Goal: Task Accomplishment & Management: Manage account settings

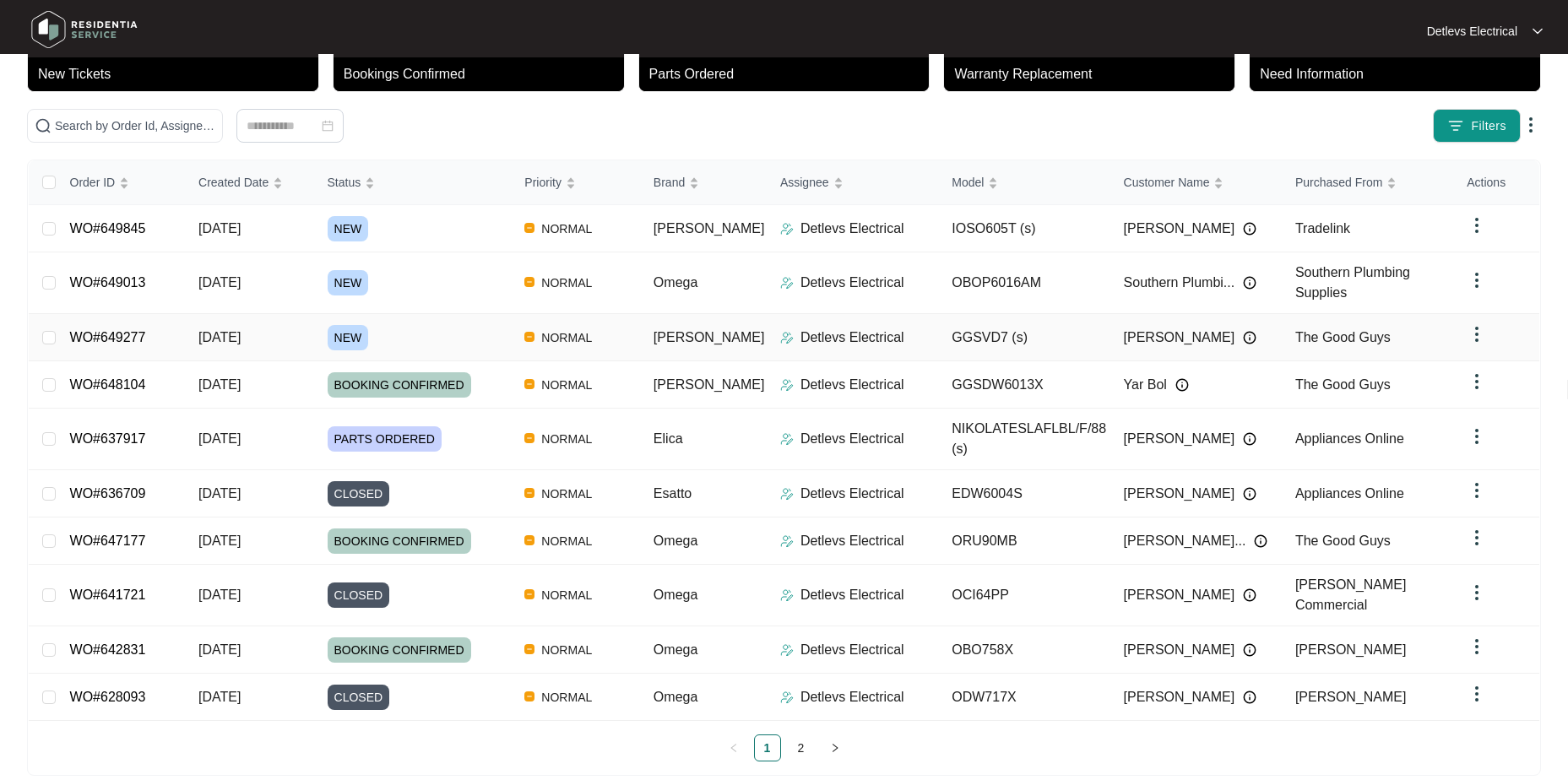
scroll to position [119, 0]
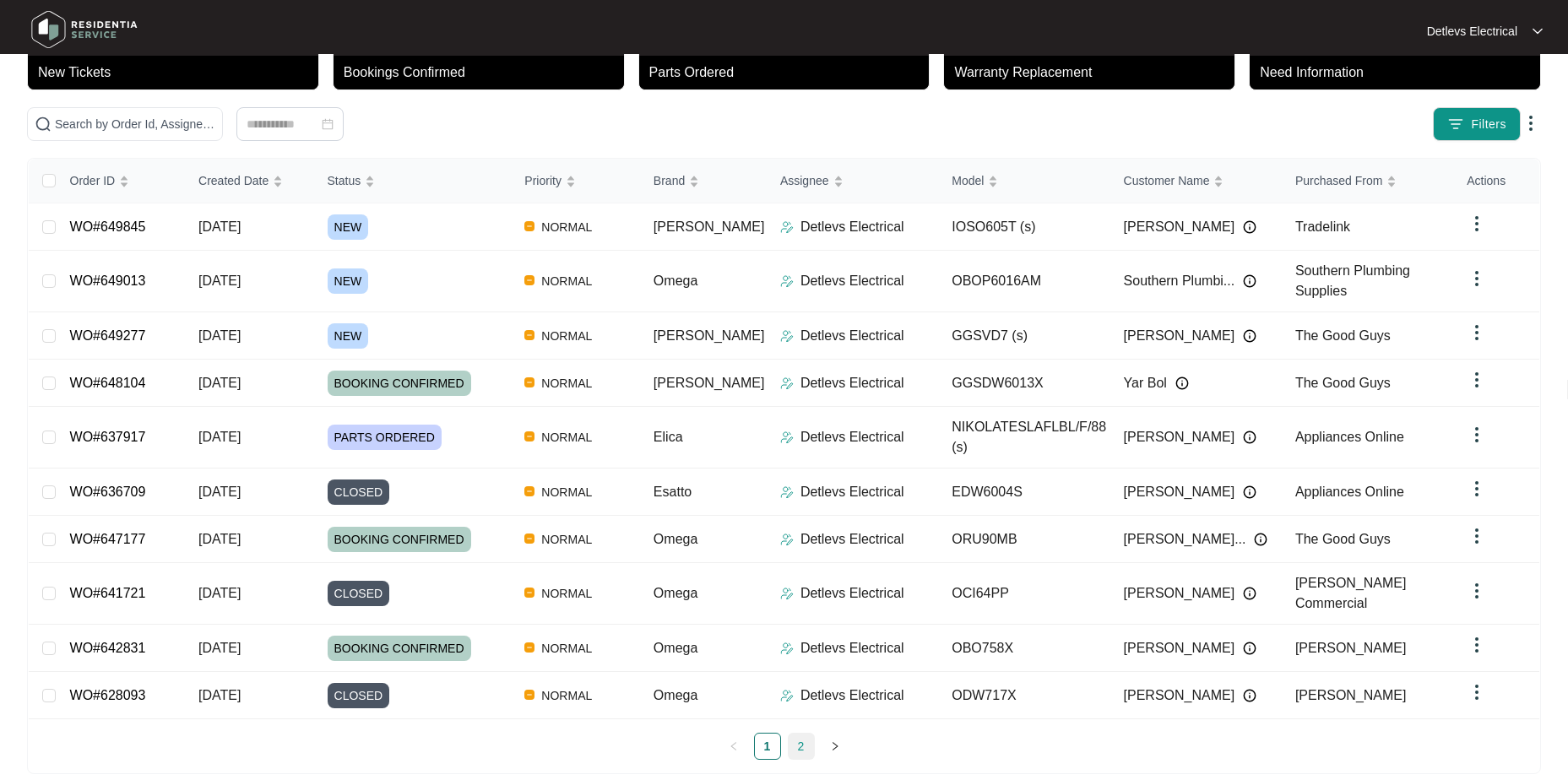
click at [804, 734] on link "2" at bounding box center [802, 747] width 25 height 25
click at [794, 734] on link "2" at bounding box center [802, 747] width 25 height 25
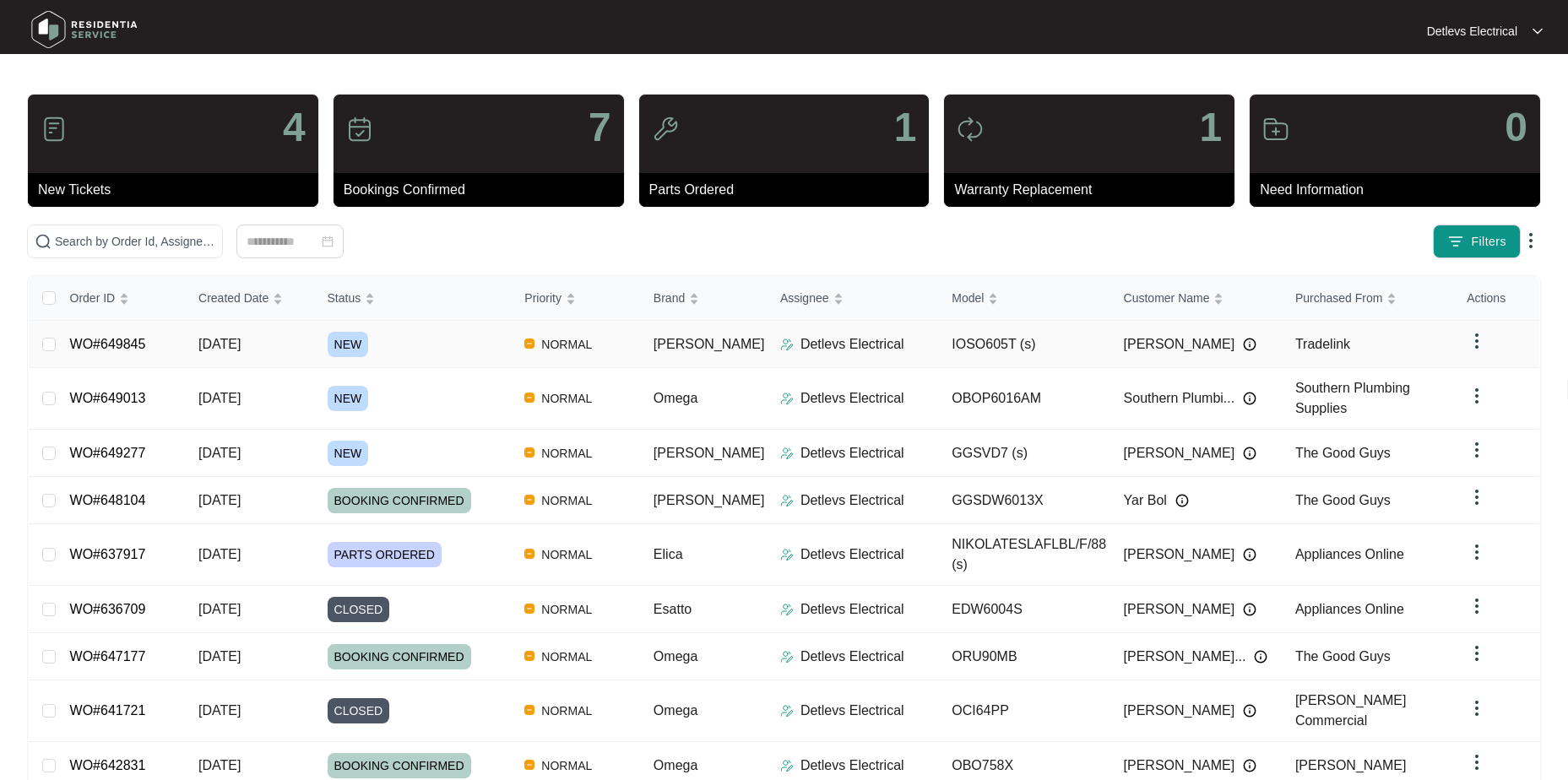
scroll to position [0, 0]
click at [750, 154] on div "1" at bounding box center [784, 134] width 290 height 78
click at [697, 198] on p "Parts Ordered" at bounding box center [790, 190] width 280 height 21
click at [654, 119] on img at bounding box center [665, 130] width 27 height 27
click at [852, 117] on div "1" at bounding box center [784, 134] width 290 height 78
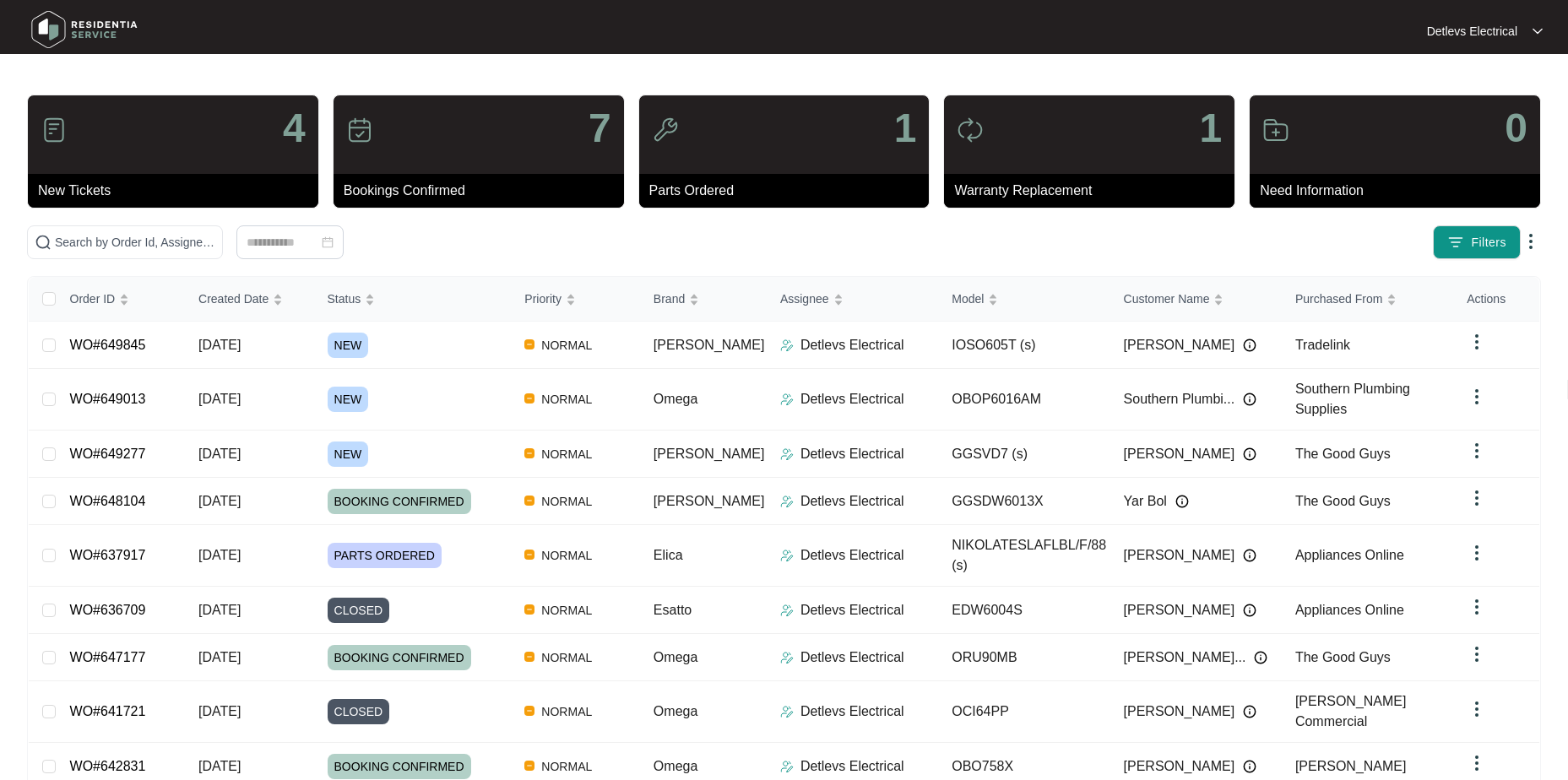
click at [886, 114] on div "1" at bounding box center [784, 134] width 290 height 78
click at [733, 169] on div "1" at bounding box center [784, 134] width 290 height 78
click at [700, 188] on p "Parts Ordered" at bounding box center [790, 190] width 280 height 21
click at [573, 156] on div "7" at bounding box center [478, 134] width 290 height 78
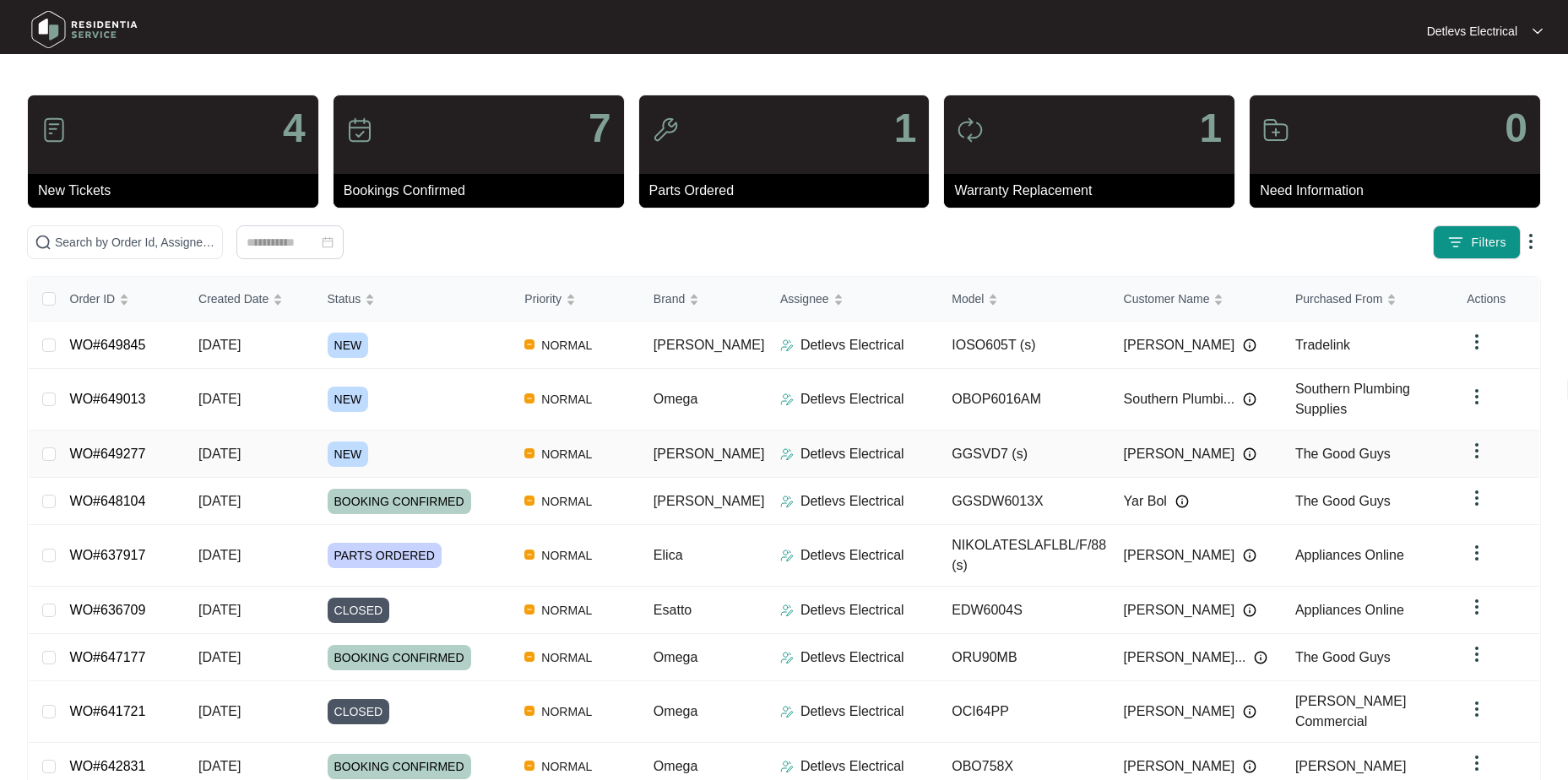
click at [235, 457] on span "[DATE]" at bounding box center [220, 454] width 42 height 15
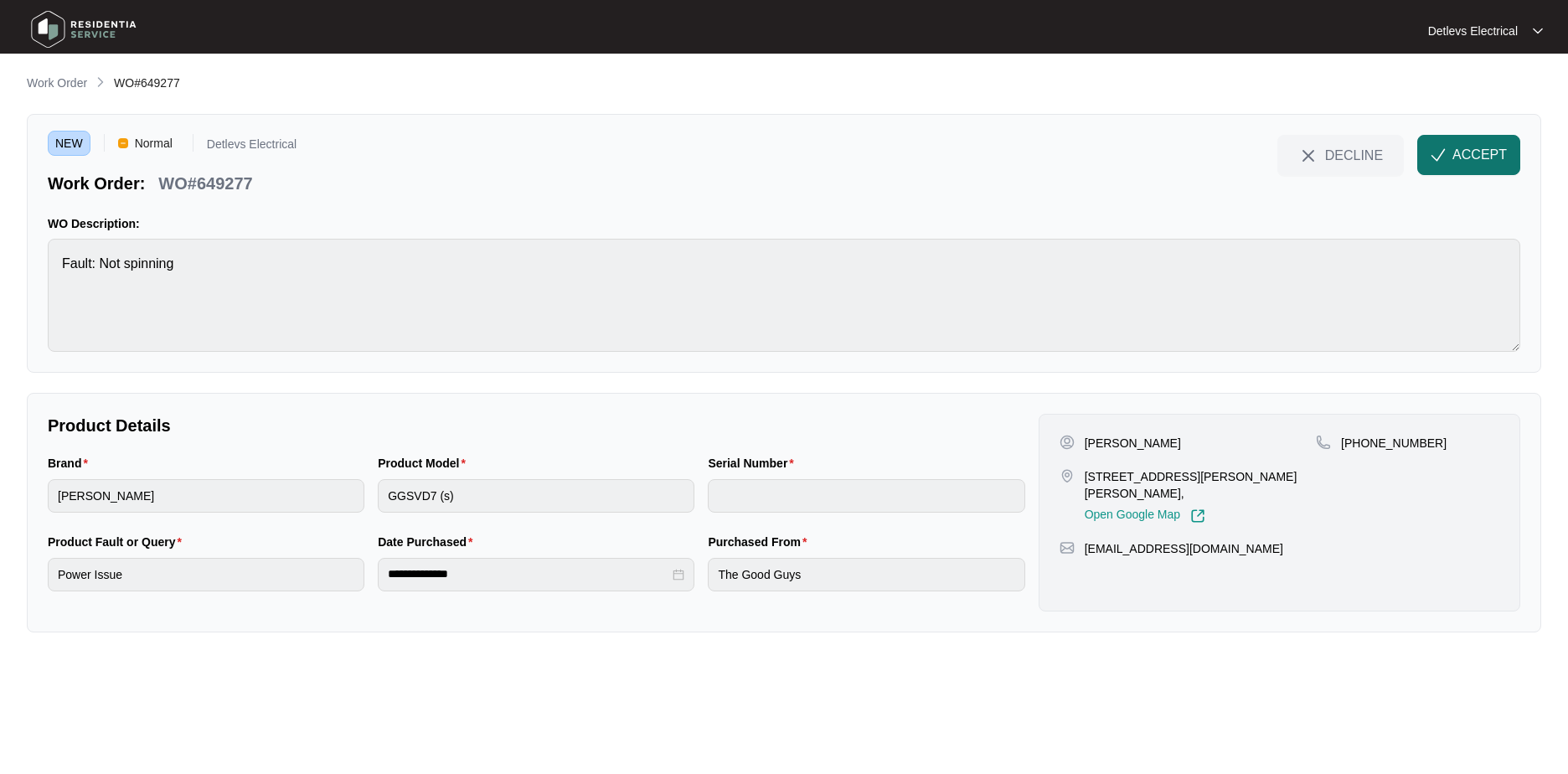
click at [1475, 137] on button "ACCEPT" at bounding box center [1469, 155] width 103 height 40
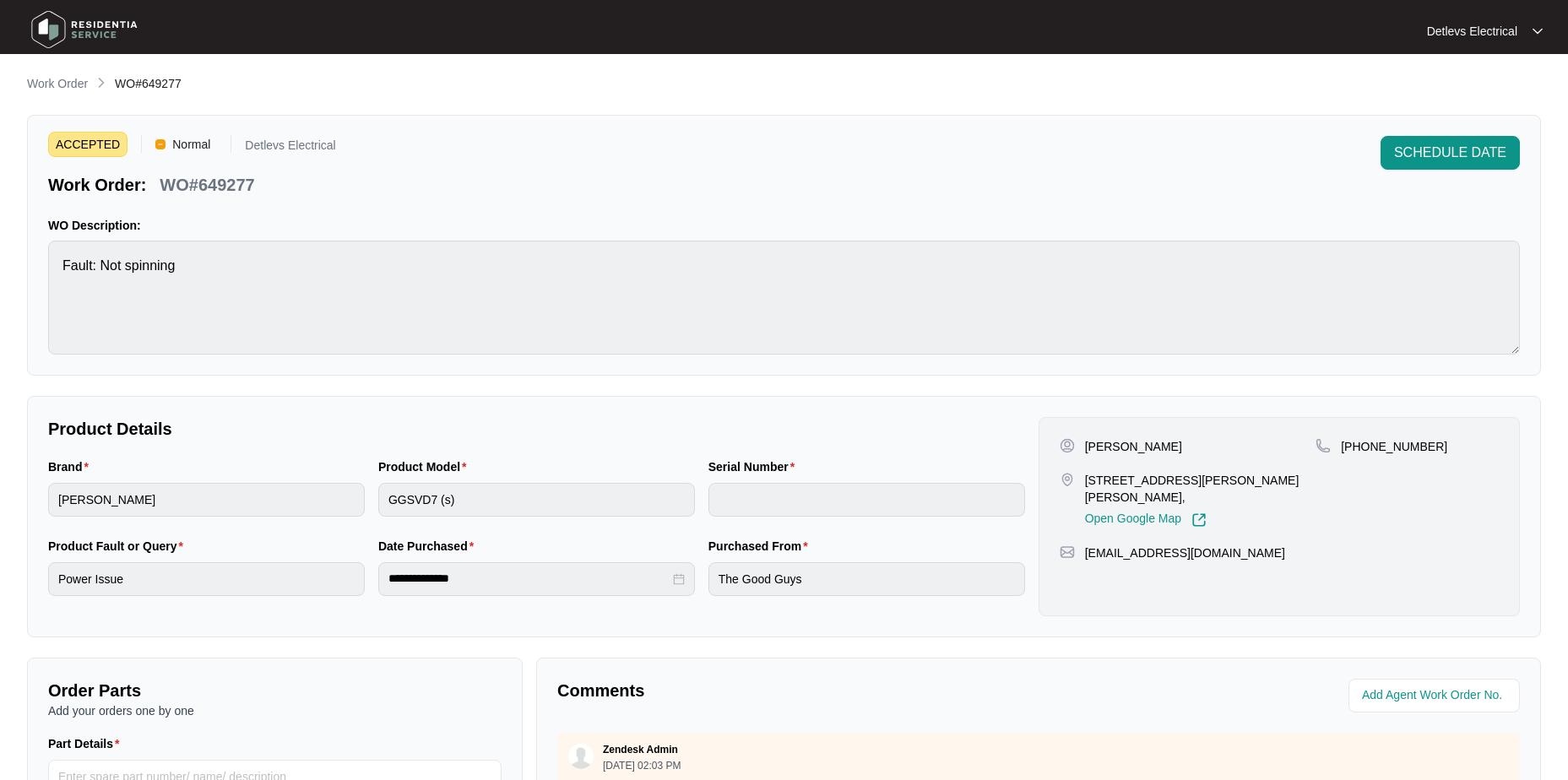
click at [231, 189] on p "WO#649277" at bounding box center [207, 185] width 95 height 24
copy p "649277"
click at [540, 406] on div "**********" at bounding box center [784, 516] width 1514 height 241
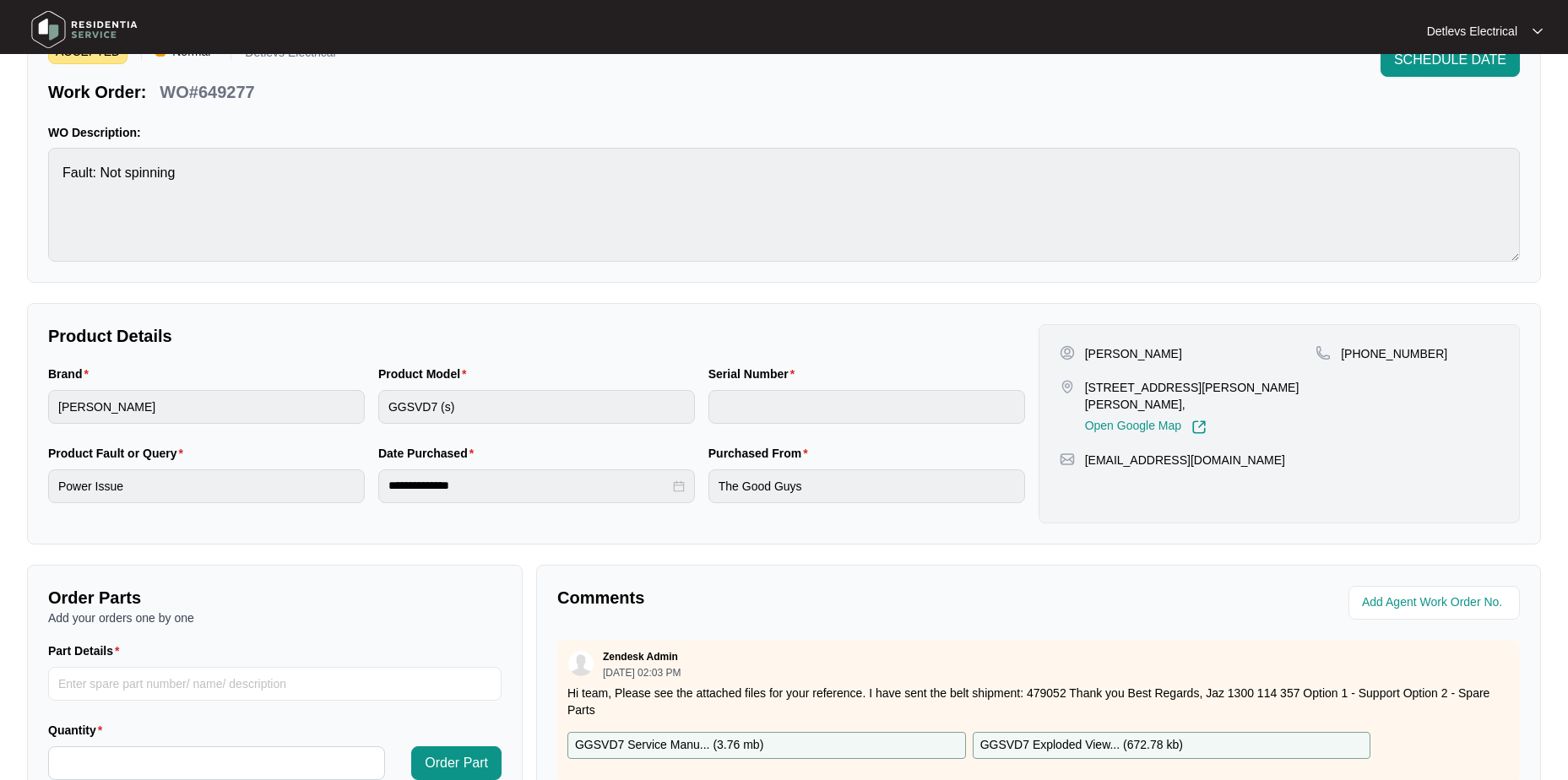
scroll to position [87, 0]
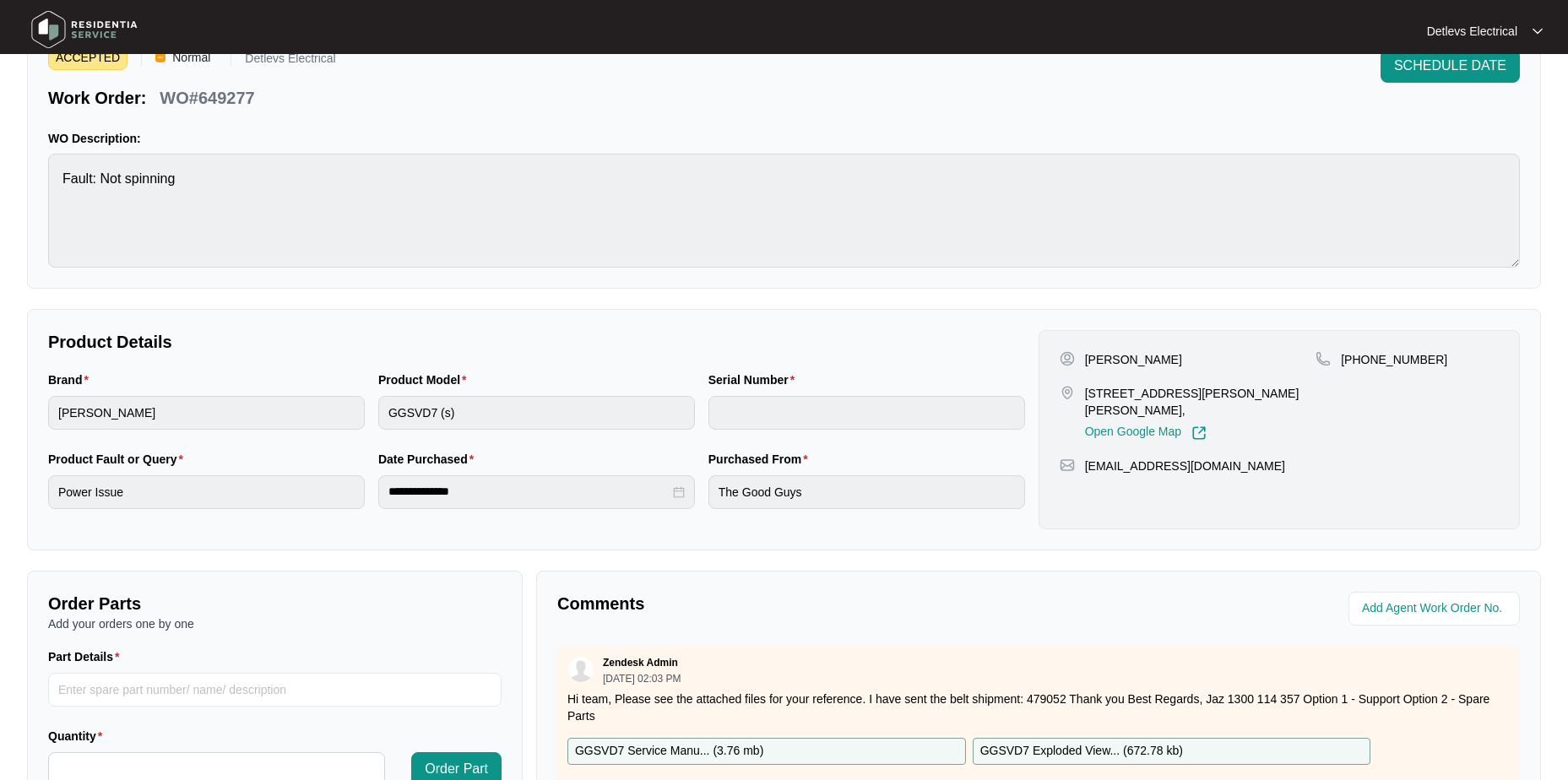
click at [1102, 360] on p "[PERSON_NAME]" at bounding box center [1133, 360] width 97 height 17
copy p "Paramraj"
click at [1162, 358] on p "[PERSON_NAME]" at bounding box center [1133, 360] width 97 height 17
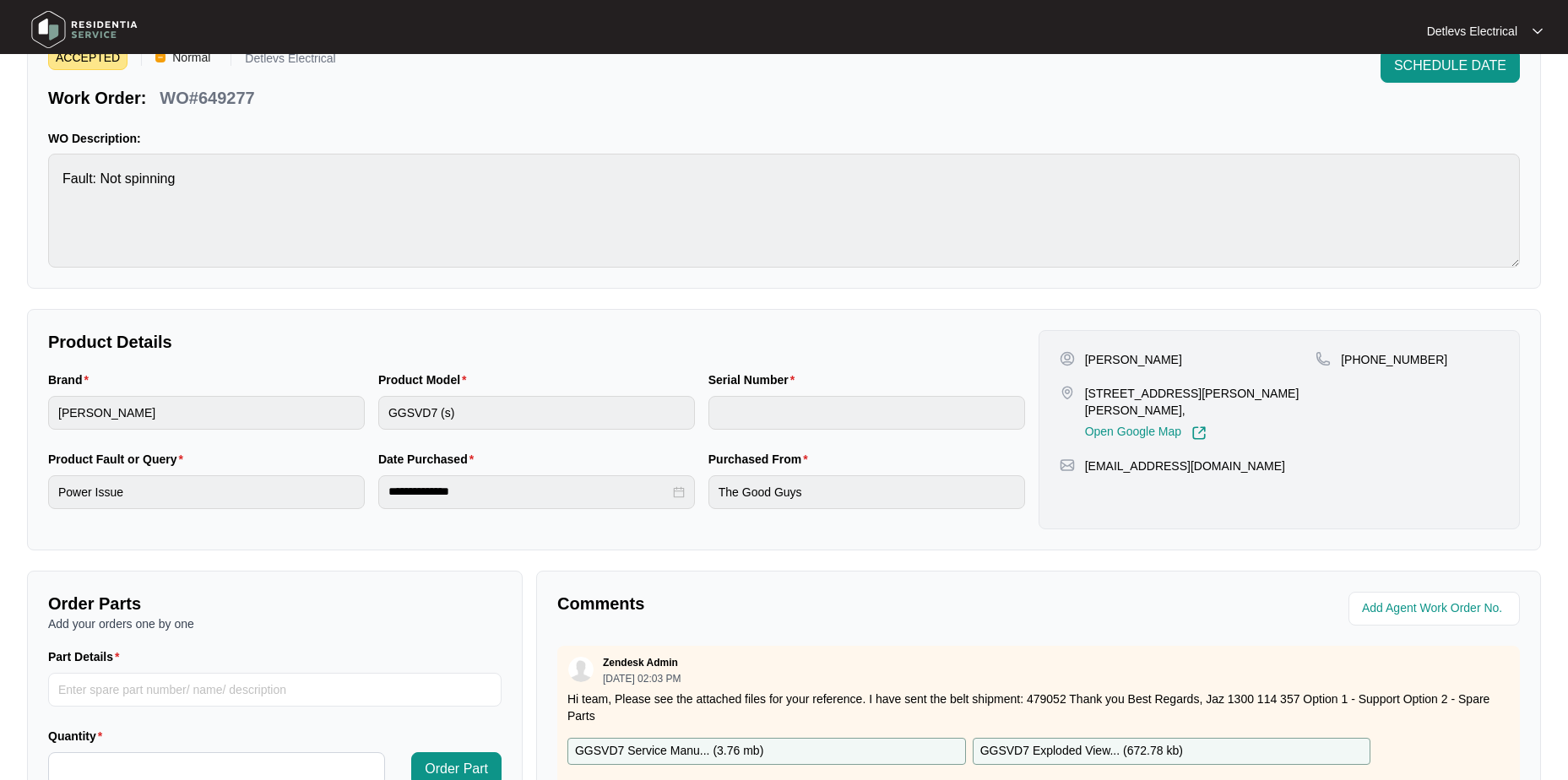
copy p "Sidhu"
click at [1438, 458] on div "paramrajsidhu8@gmail.com" at bounding box center [1280, 465] width 439 height 17
drag, startPoint x: 1366, startPoint y: 359, endPoint x: 1427, endPoint y: 363, distance: 61.1
click at [1427, 363] on div "+61451114940" at bounding box center [1407, 360] width 183 height 17
copy p "51114940"
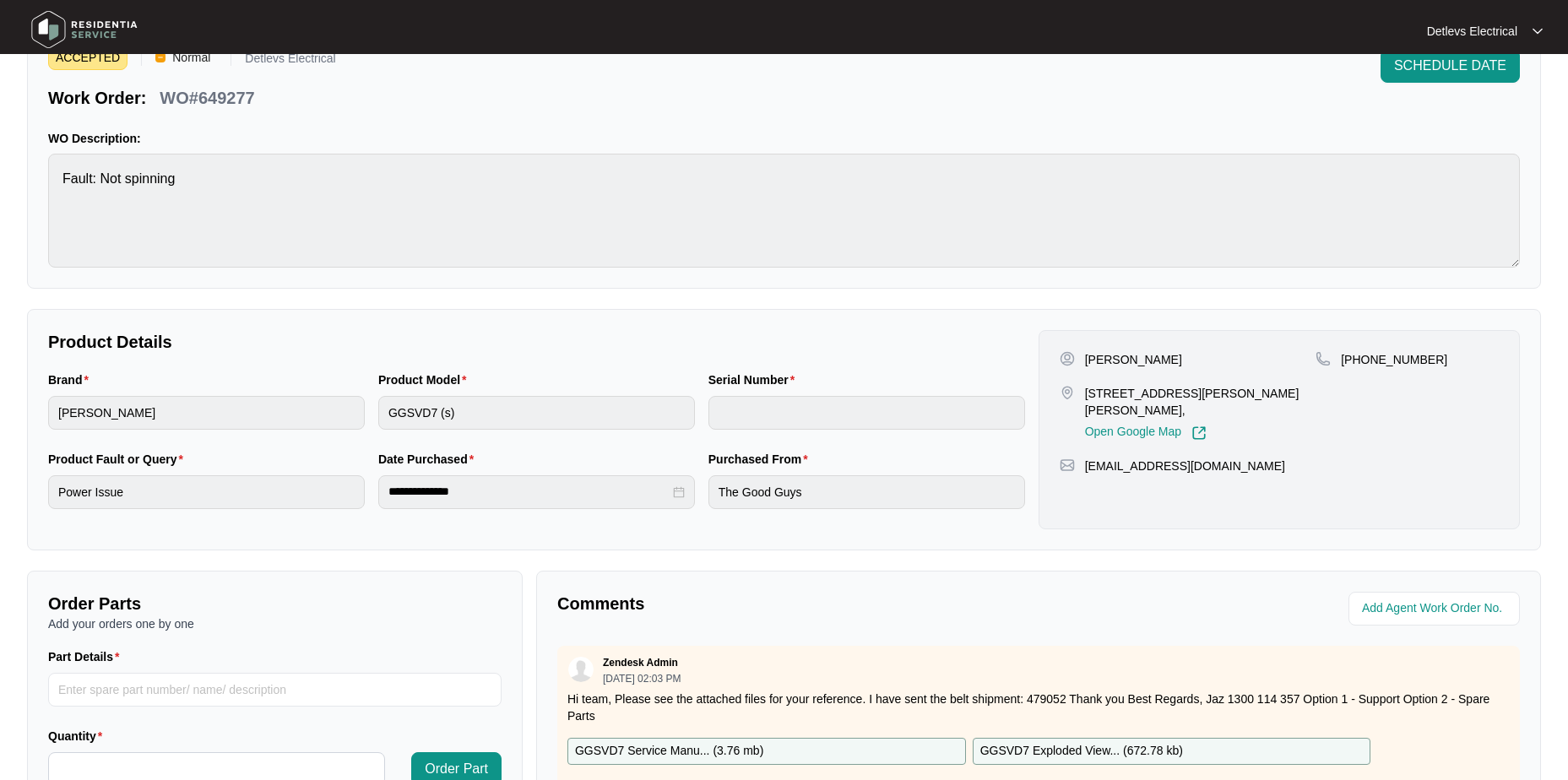
click at [1126, 458] on p "paramrajsidhu8@gmail.com" at bounding box center [1185, 465] width 200 height 17
drag, startPoint x: 1126, startPoint y: 440, endPoint x: 1115, endPoint y: 448, distance: 13.6
click at [1115, 458] on p "paramrajsidhu8@gmail.com" at bounding box center [1185, 465] width 200 height 17
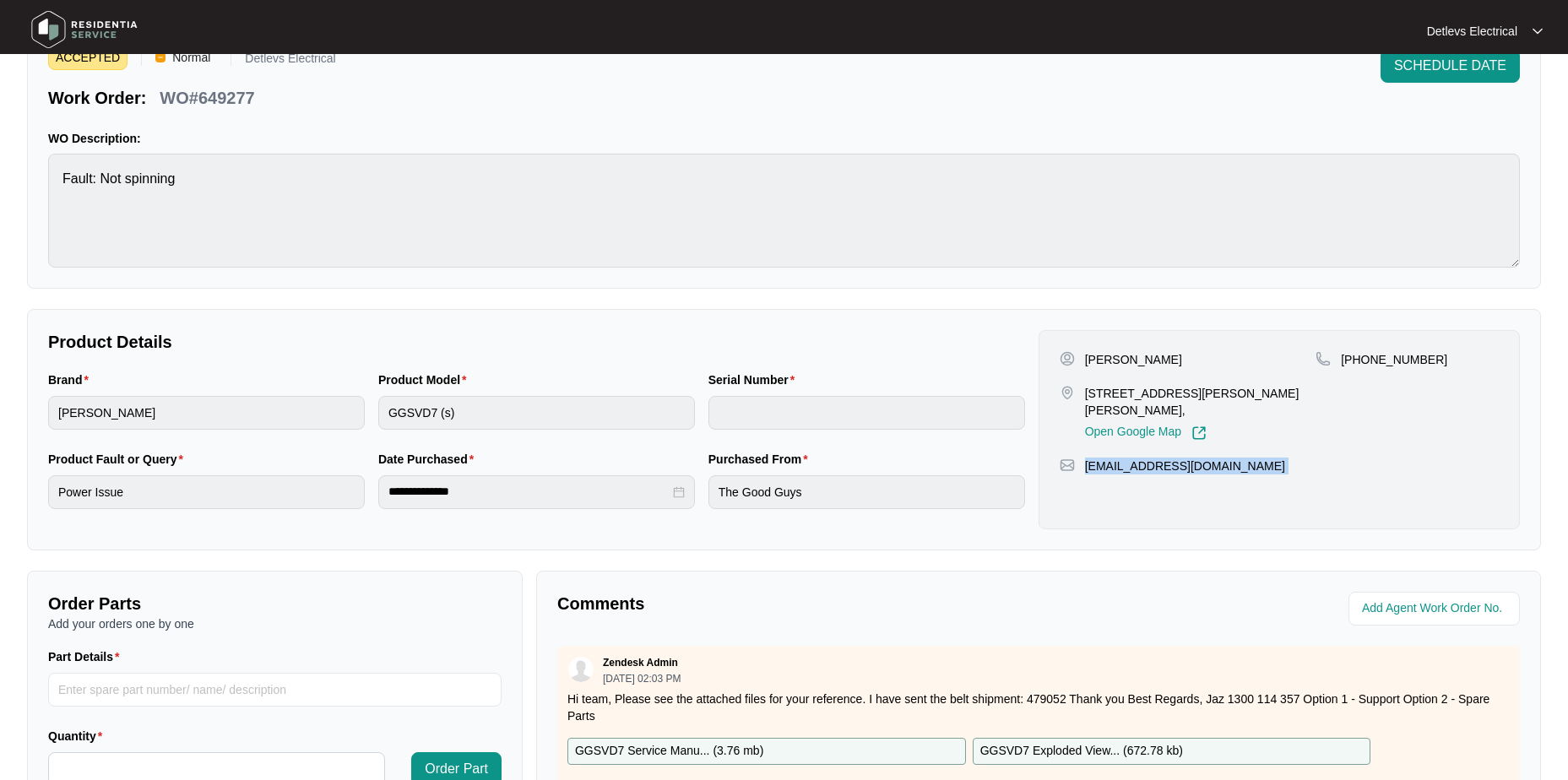
click at [1115, 458] on p "paramrajsidhu8@gmail.com" at bounding box center [1185, 465] width 200 height 17
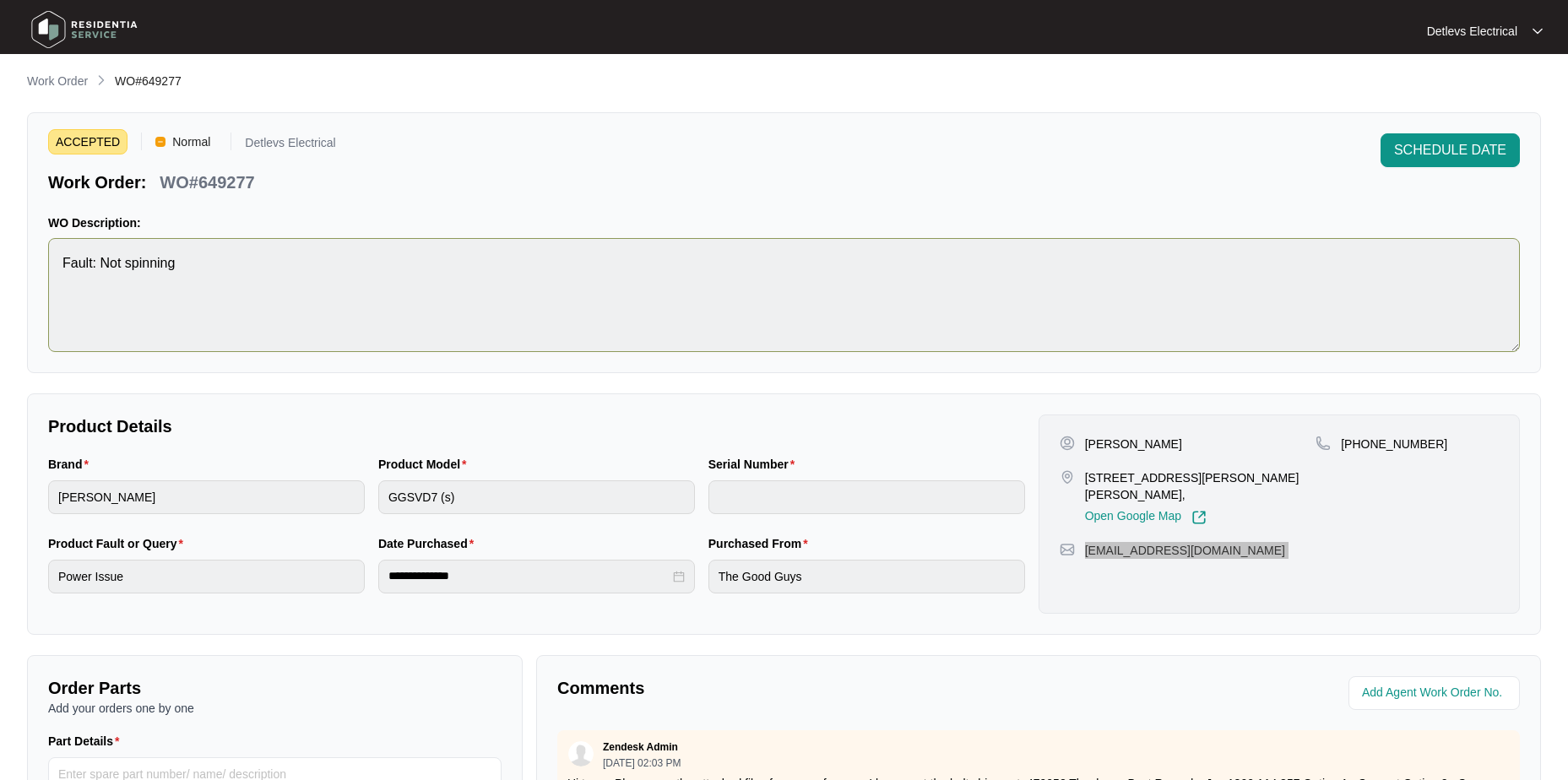
scroll to position [0, 0]
click at [228, 187] on p "WO#649277" at bounding box center [207, 185] width 95 height 24
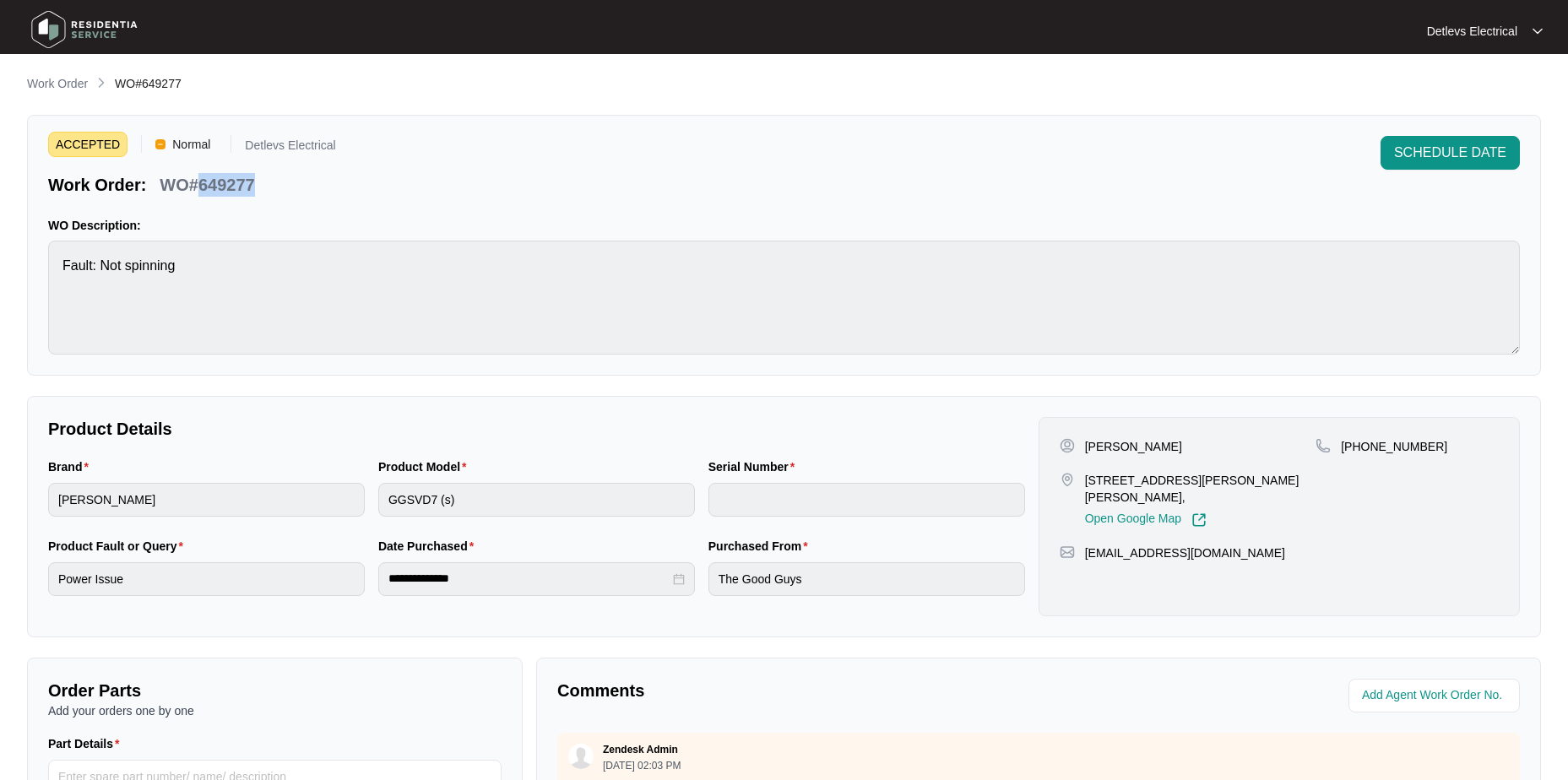
click at [228, 187] on p "WO#649277" at bounding box center [207, 185] width 95 height 24
copy p "649277"
click at [486, 151] on div "ACCEPTED Normal Detlevs Electrical Work Order: WO#649277 SCHEDULE DATE" at bounding box center [784, 167] width 1472 height 61
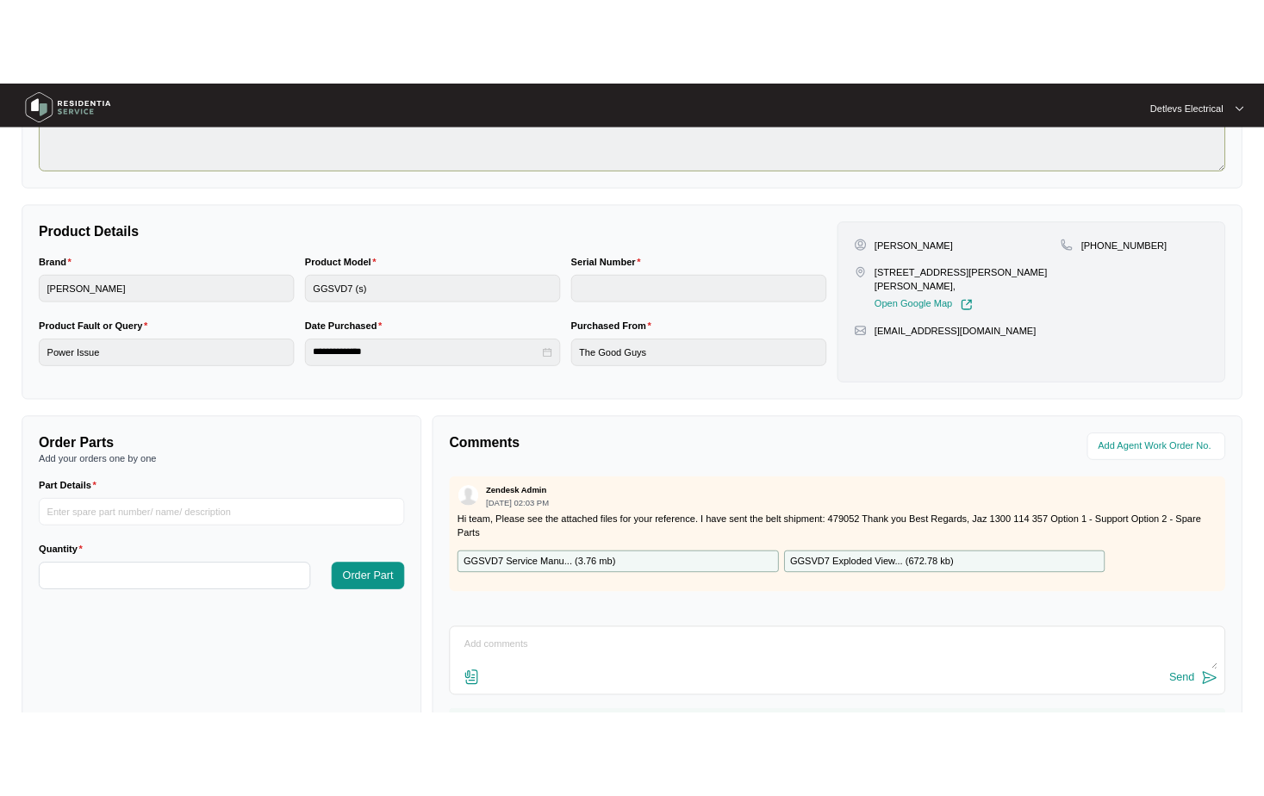
scroll to position [345, 0]
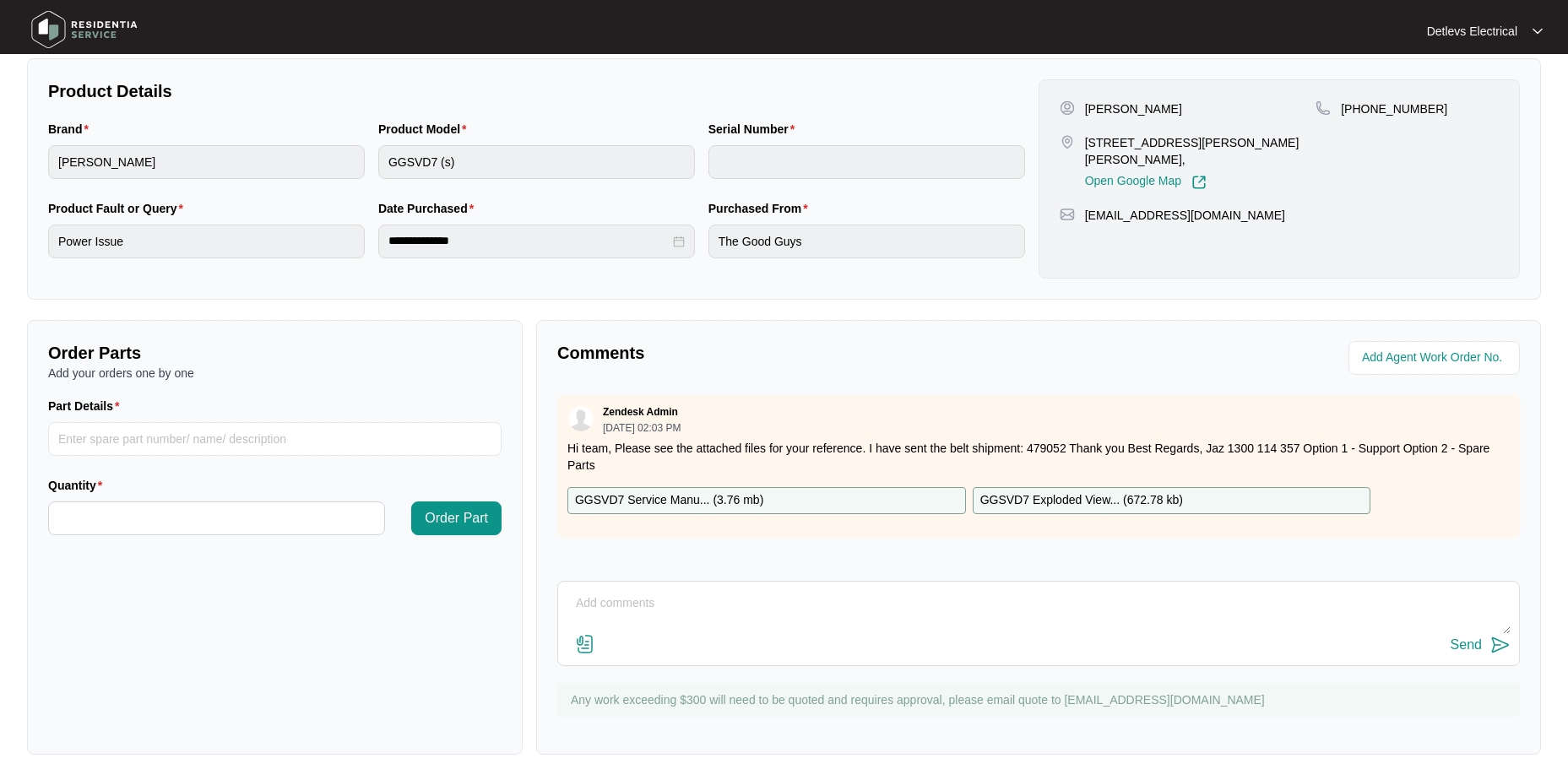
click at [674, 506] on p "GGSVD7 Service Manu... ( 3.76 mb )" at bounding box center [669, 501] width 188 height 19
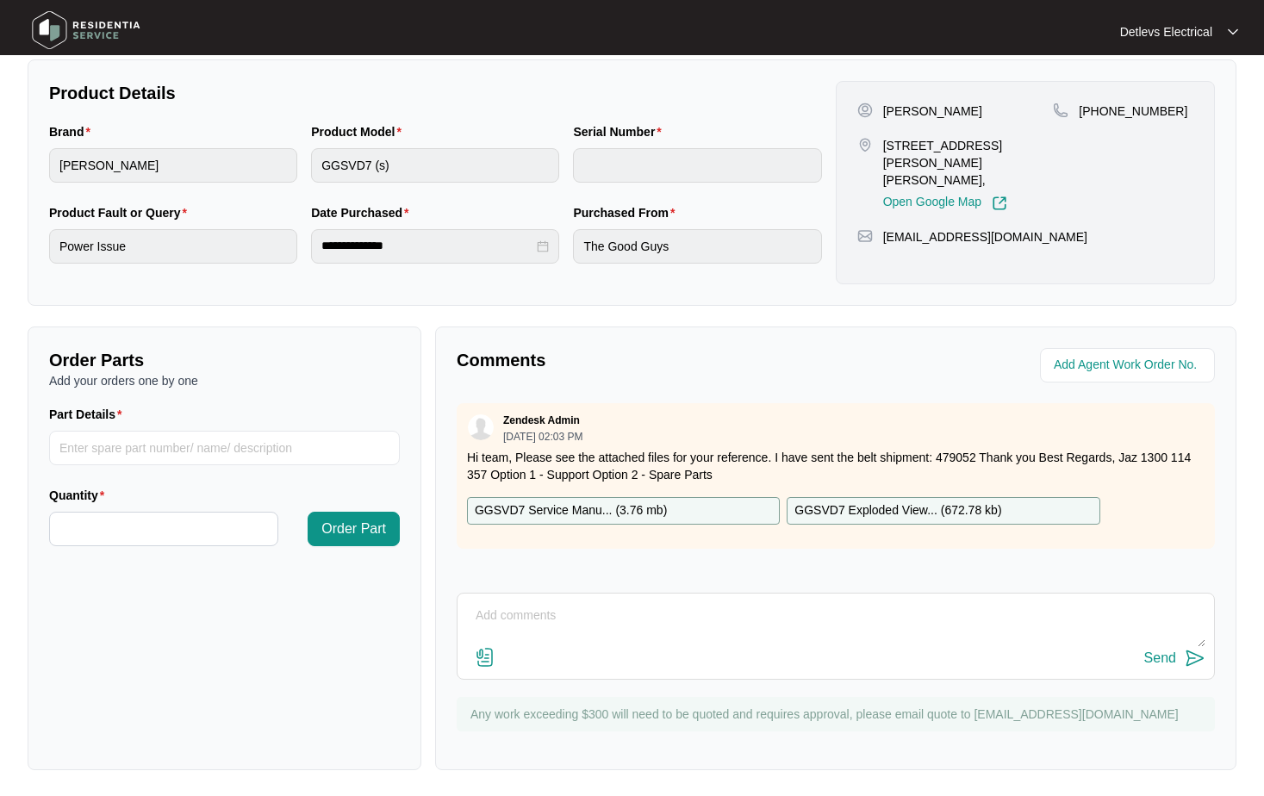
click at [918, 509] on p "GGSVD7 Exploded View... ( 672.78 kb )" at bounding box center [898, 511] width 207 height 19
click at [929, 351] on div at bounding box center [1029, 365] width 372 height 34
click at [1122, 240] on div "Paramraj Sidhu 88 julia flynn avenue Isaacs Act 2607, Open Google Map +61451114…" at bounding box center [1025, 182] width 379 height 203
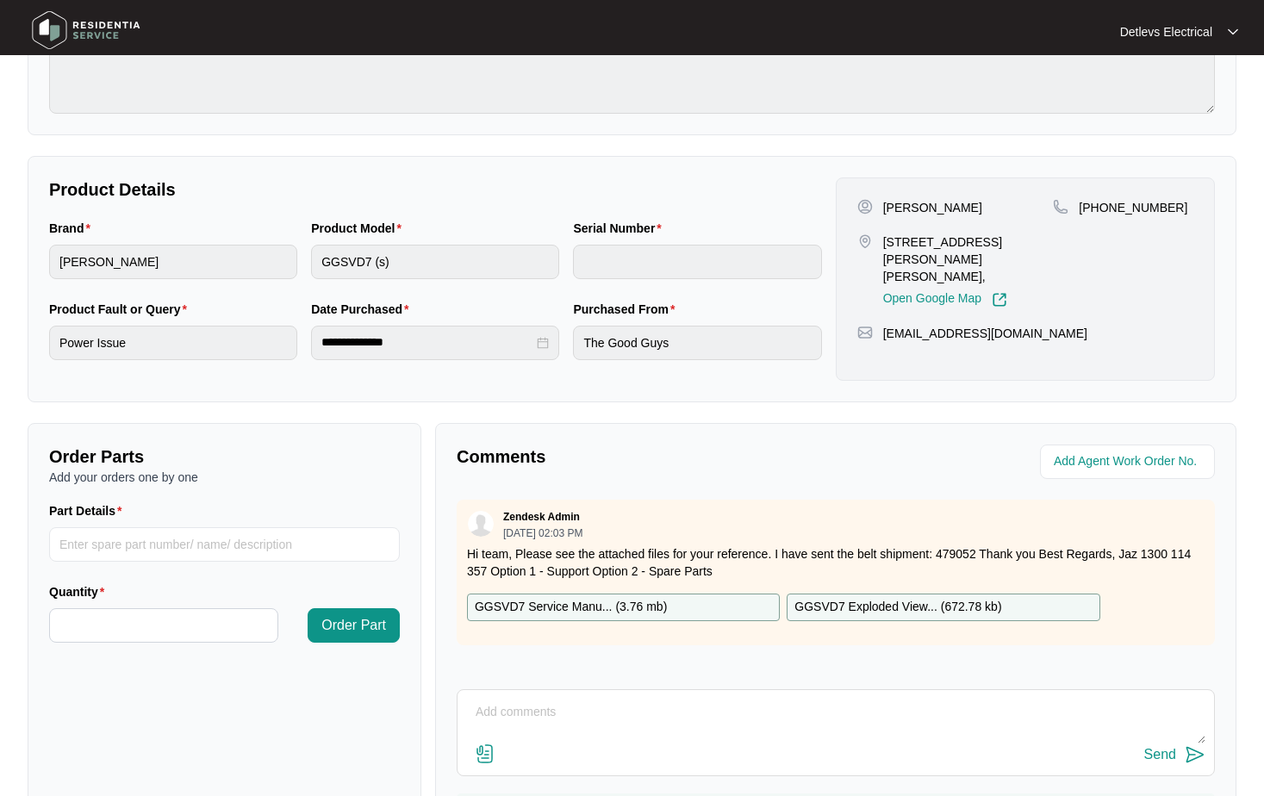
scroll to position [0, 0]
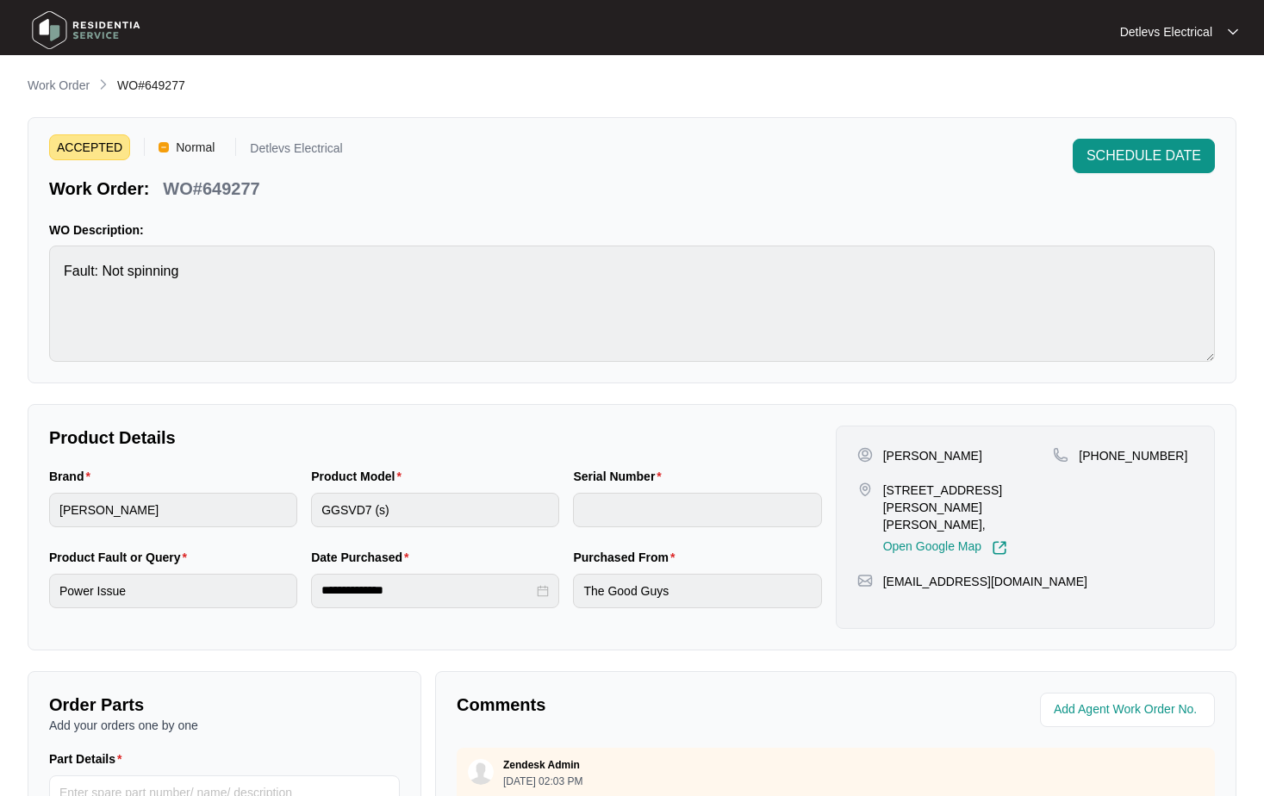
click at [840, 141] on div "ACCEPTED Normal Detlevs Electrical Work Order: WO#649277 SCHEDULE DATE" at bounding box center [632, 170] width 1166 height 62
click at [78, 84] on p "Work Order" at bounding box center [59, 85] width 62 height 17
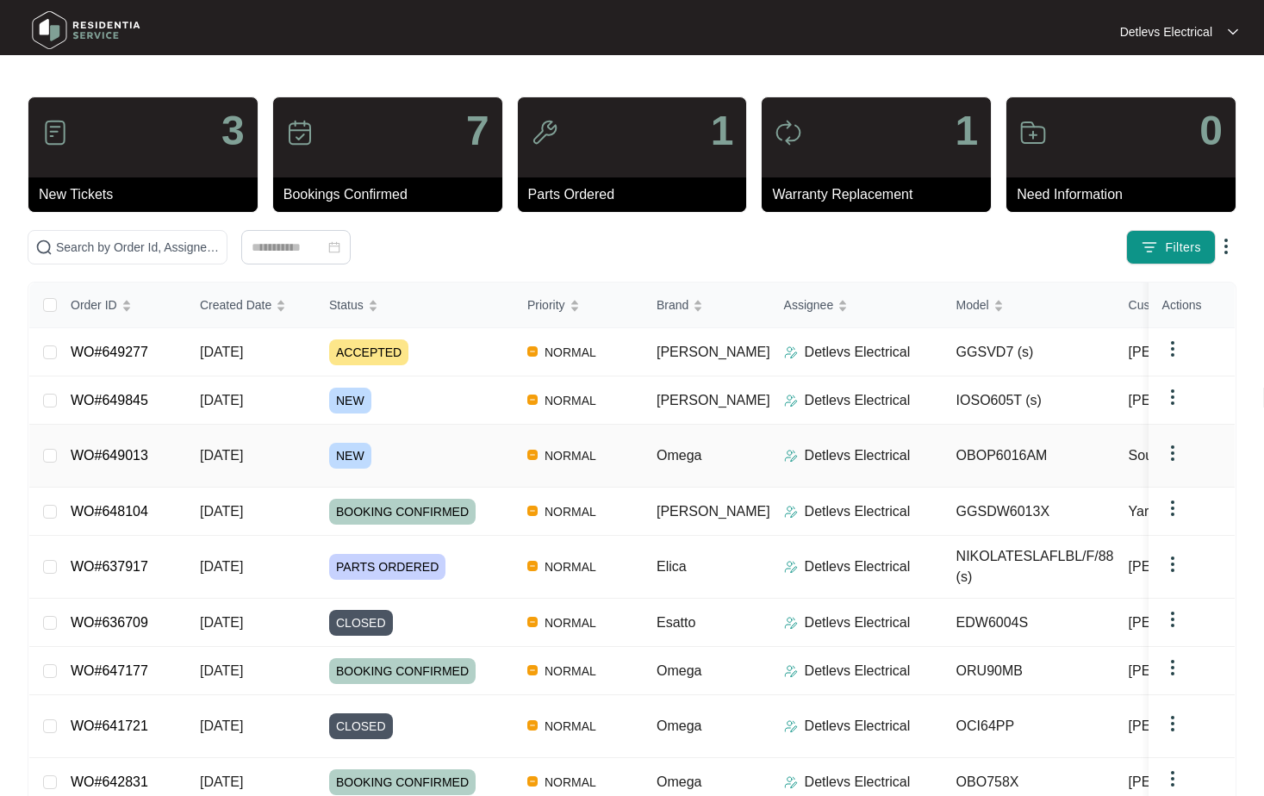
click at [137, 456] on link "WO#649013" at bounding box center [110, 455] width 78 height 15
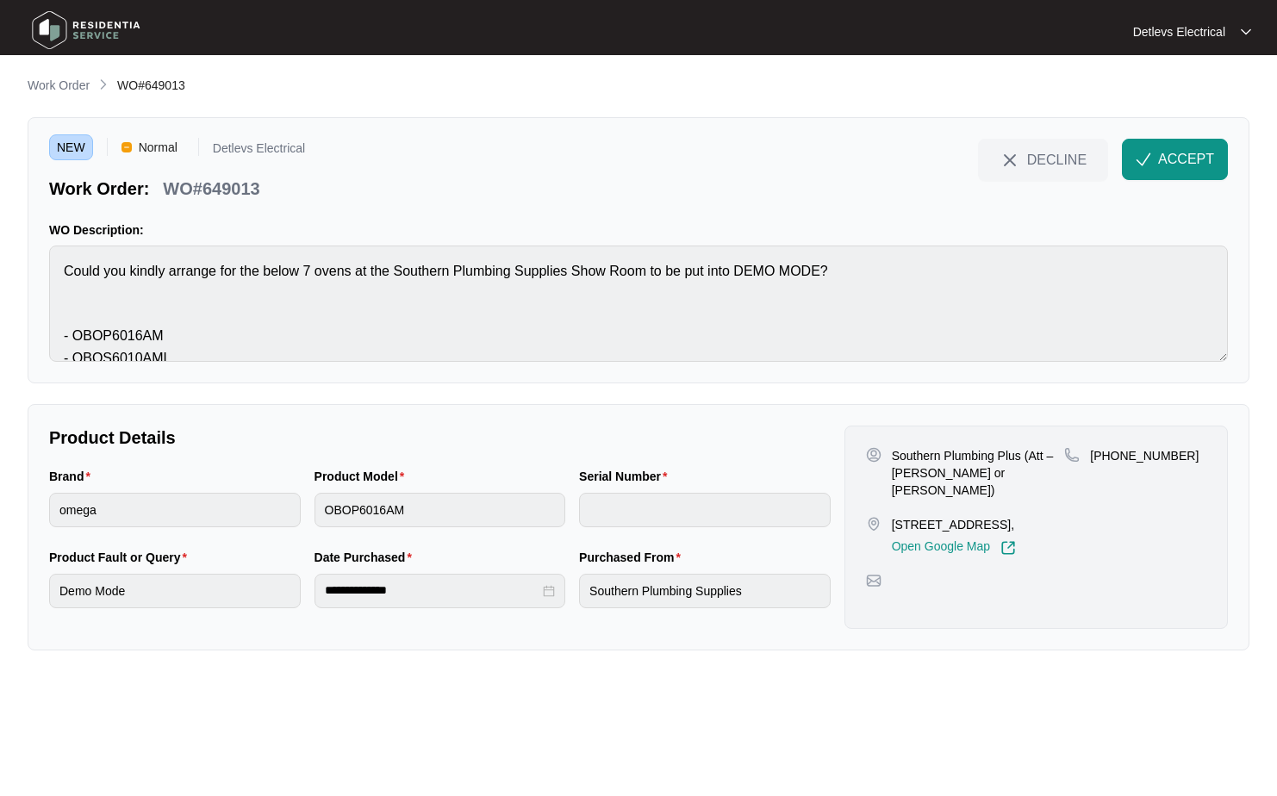
click at [1186, 160] on span "ACCEPT" at bounding box center [1186, 159] width 56 height 21
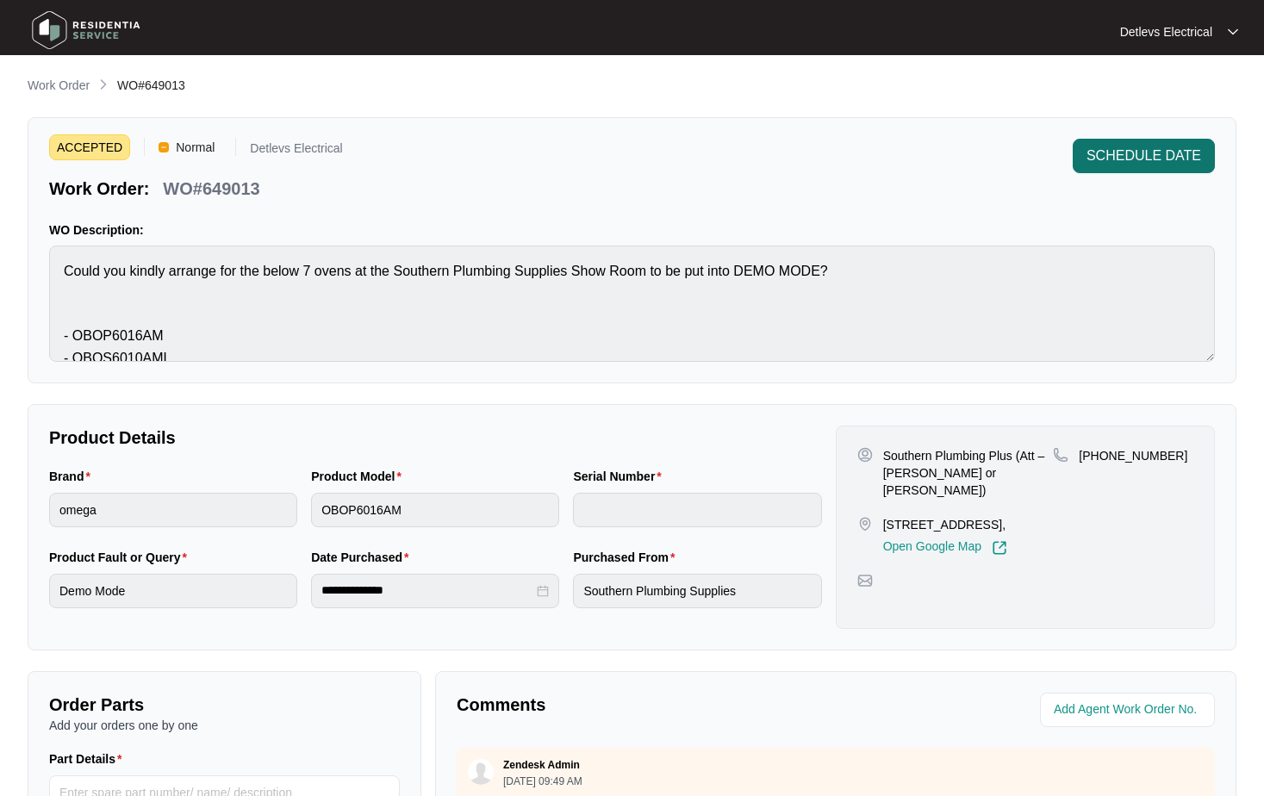
click at [1155, 158] on span "SCHEDULE DATE" at bounding box center [1144, 156] width 115 height 21
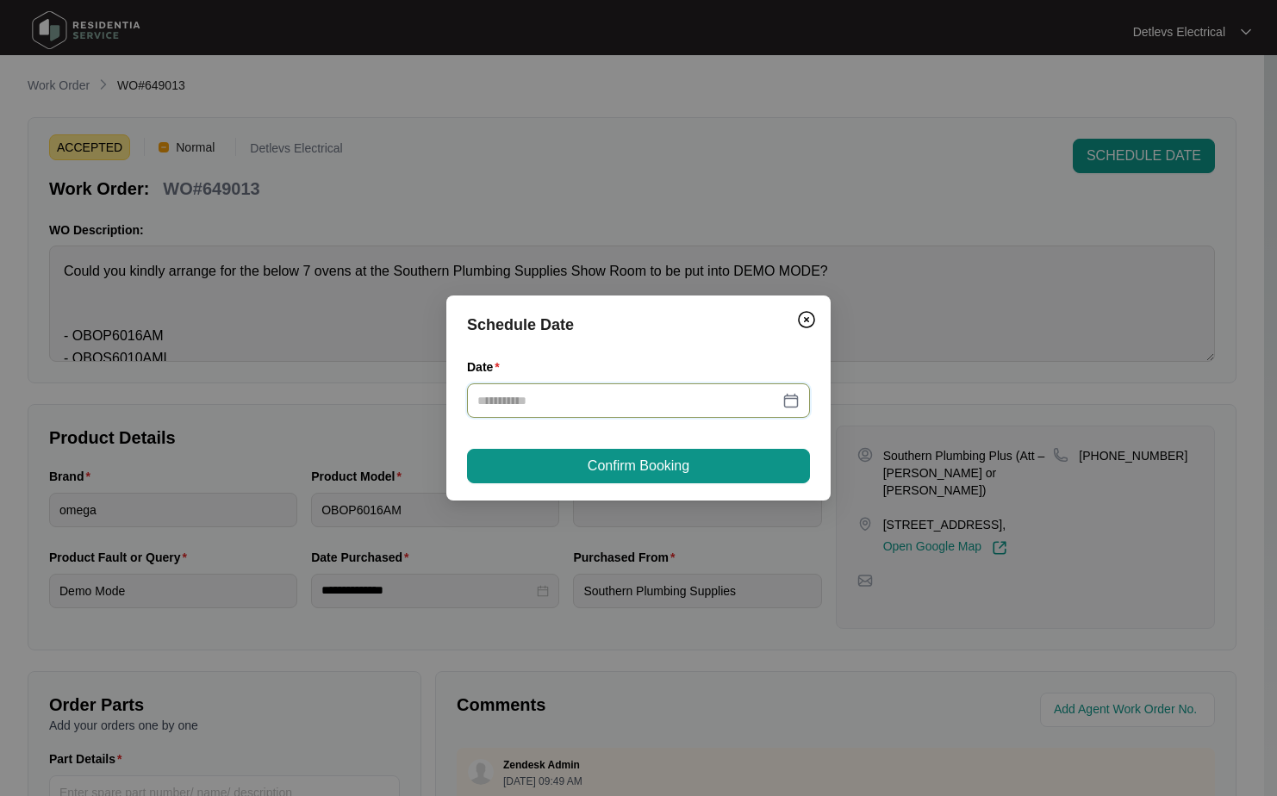
click at [740, 392] on input "Date" at bounding box center [628, 400] width 302 height 19
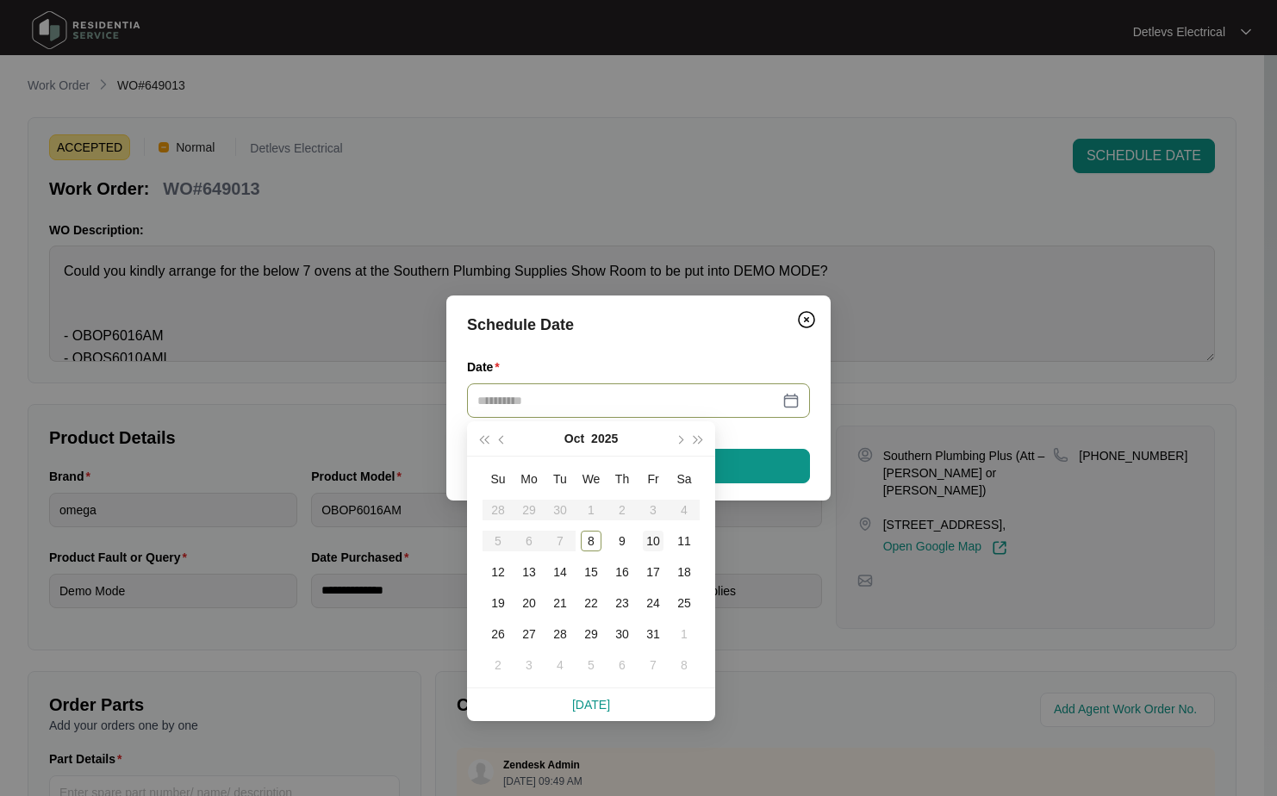
type input "**********"
click at [657, 543] on div "10" at bounding box center [653, 541] width 21 height 21
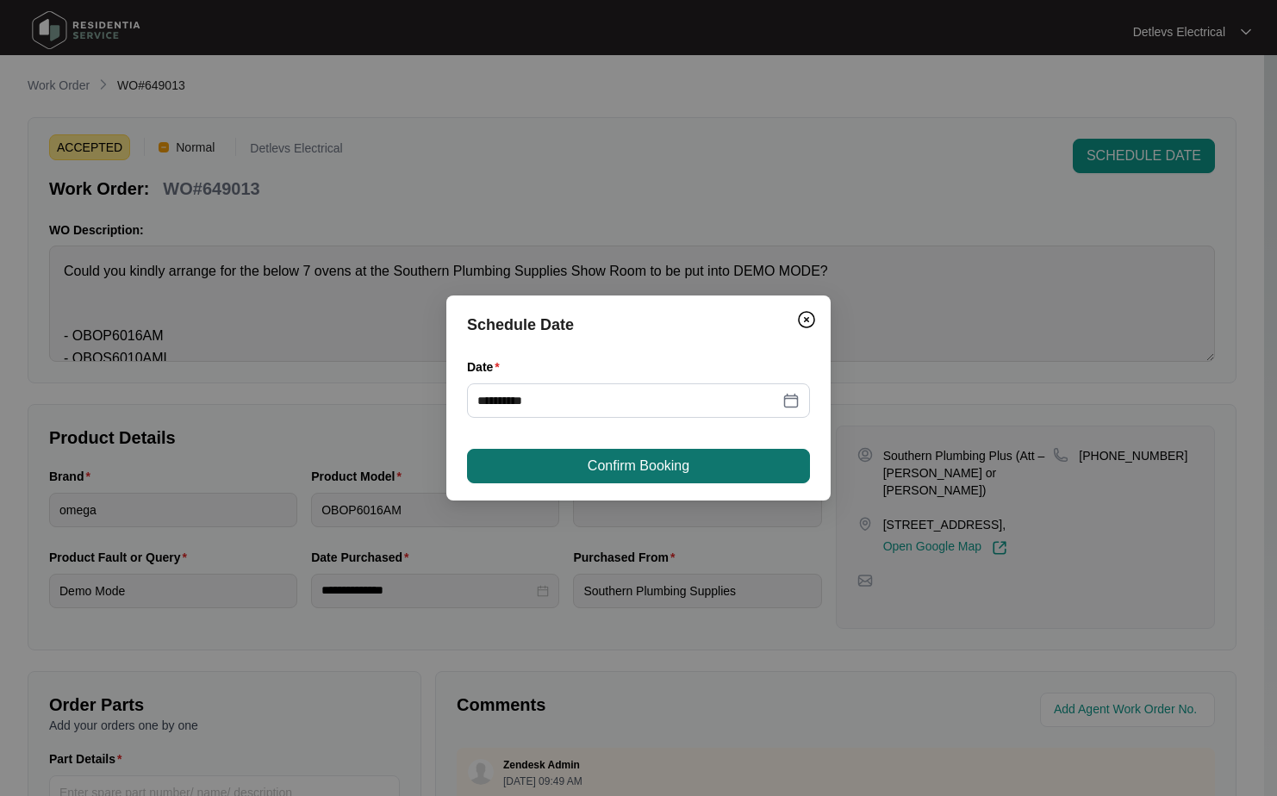
click at [695, 458] on button "Confirm Booking" at bounding box center [638, 466] width 343 height 34
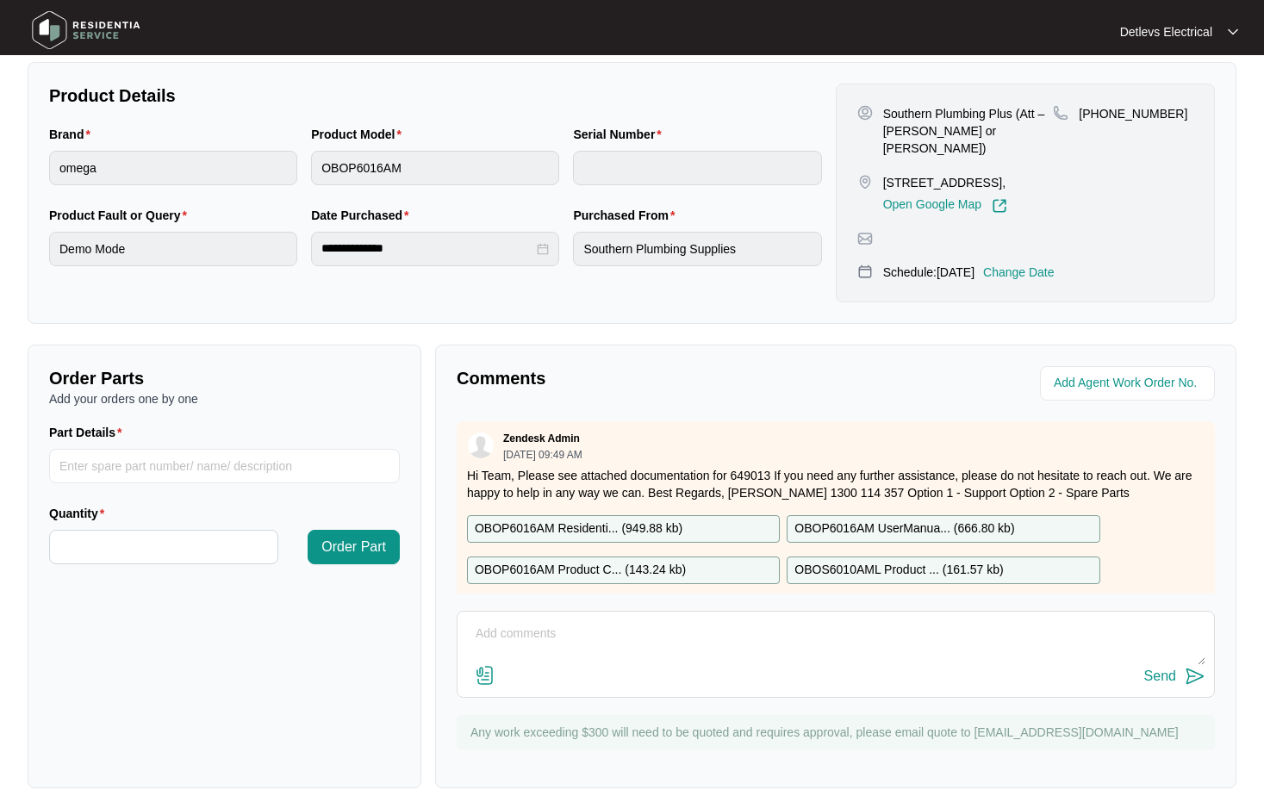
scroll to position [347, 0]
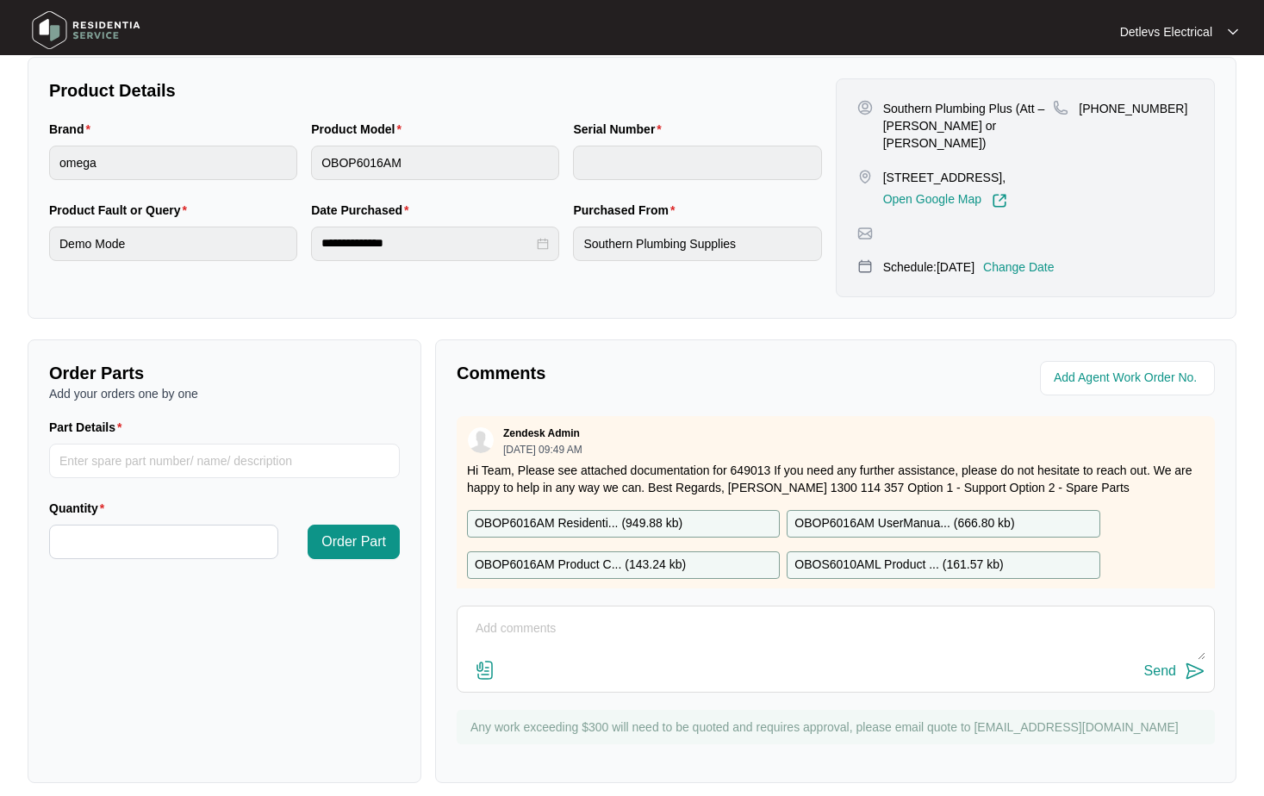
click at [674, 515] on p "OBOP6016AM Residenti... ( 949.88 kb )" at bounding box center [579, 524] width 208 height 19
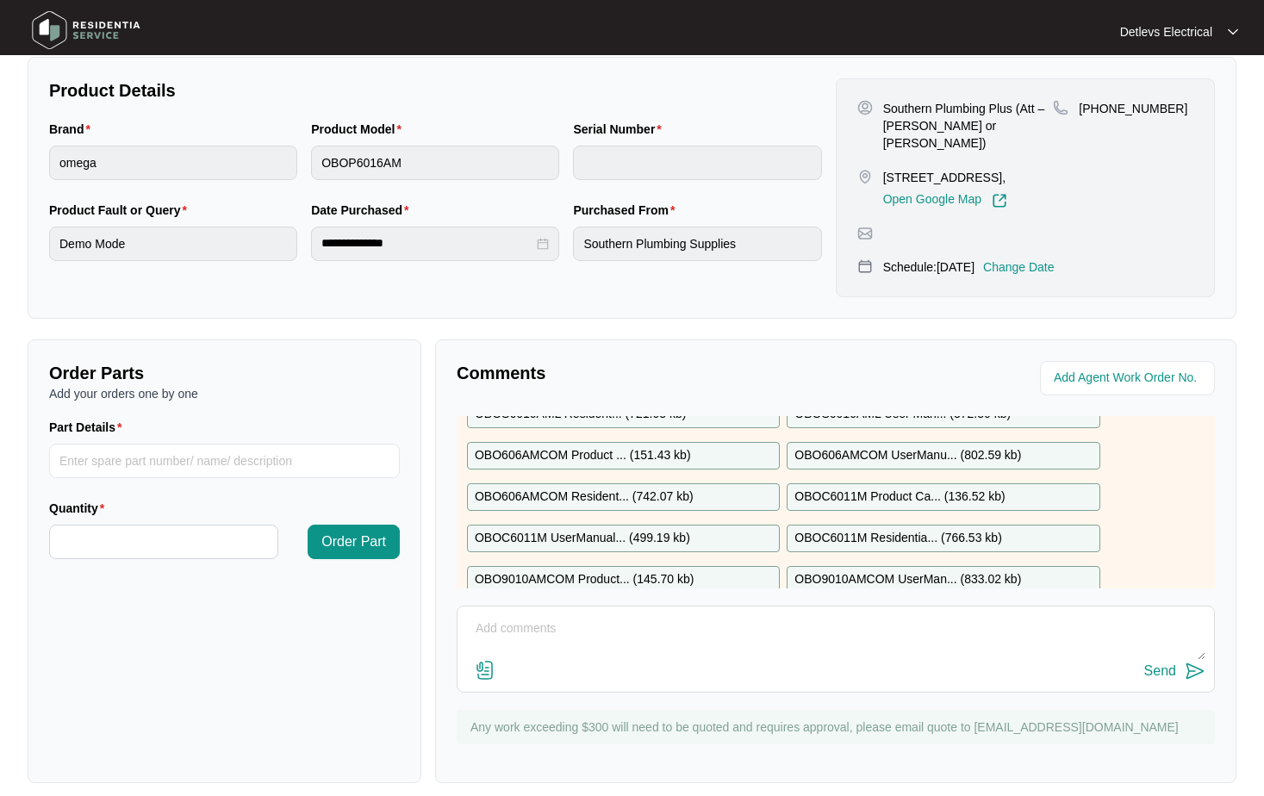
scroll to position [228, 0]
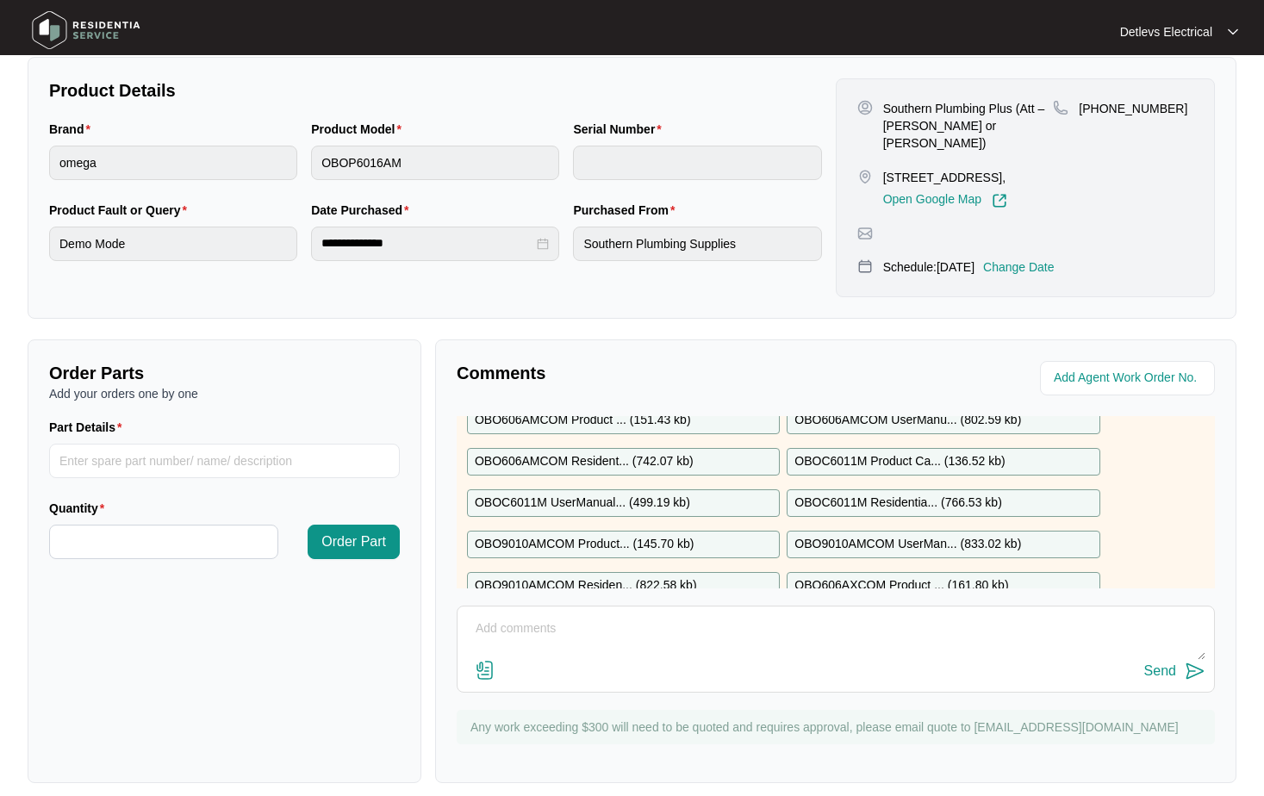
click at [905, 452] on p "OBOC6011M Product Ca... ( 136.52 kb )" at bounding box center [900, 461] width 210 height 19
click at [924, 494] on p "OBOC6011M Residentia... ( 766.53 kb )" at bounding box center [898, 503] width 207 height 19
click at [652, 494] on p "OBOC6011M UserManual... ( 499.19 kb )" at bounding box center [582, 503] width 215 height 19
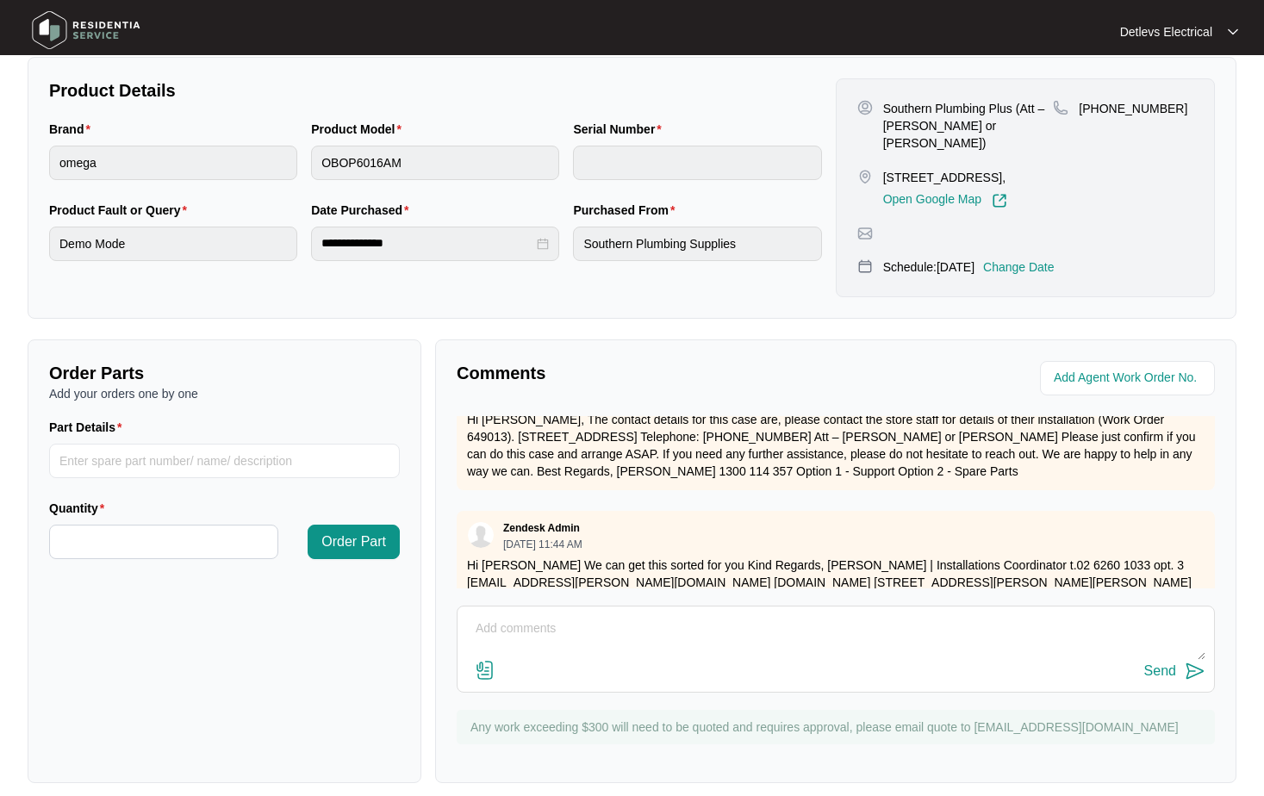
scroll to position [1693, 0]
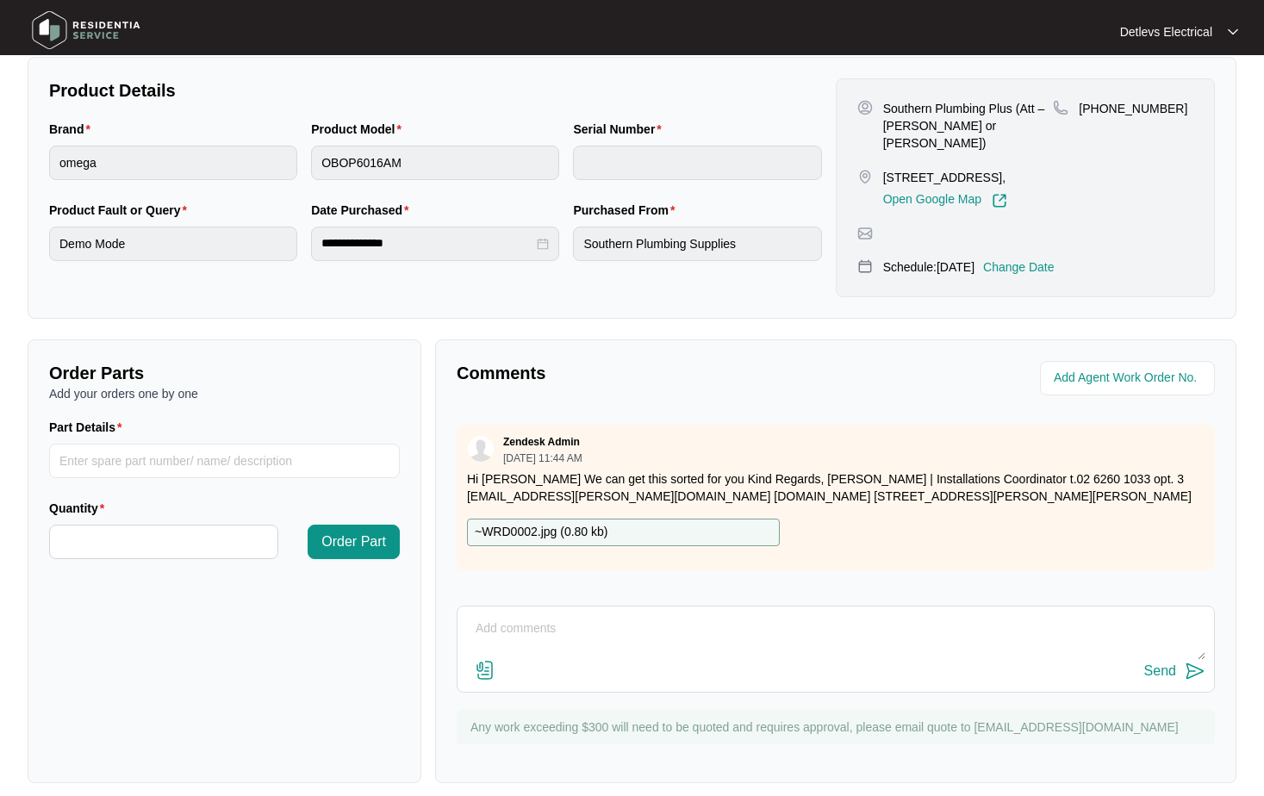
click at [677, 519] on div "~WRD0002.jpg ( 0.80 kb )" at bounding box center [623, 533] width 313 height 28
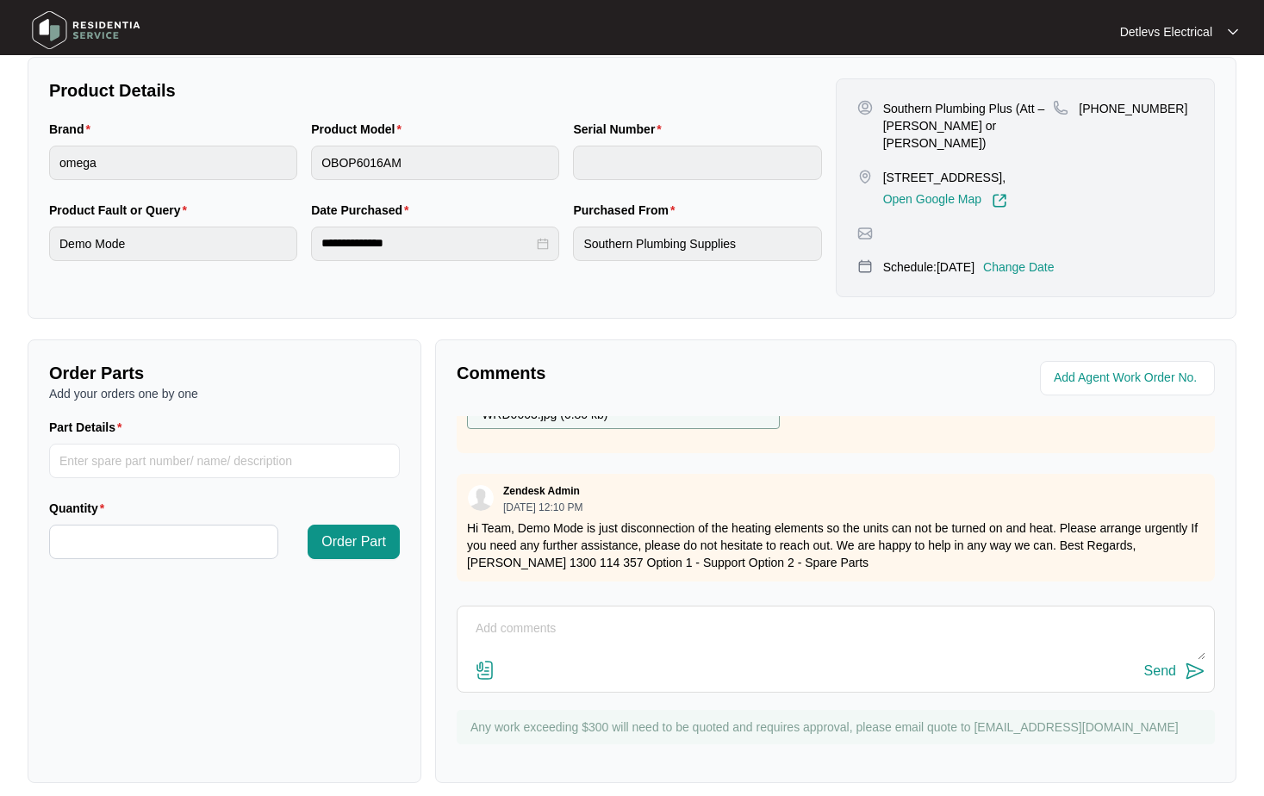
scroll to position [1963, 0]
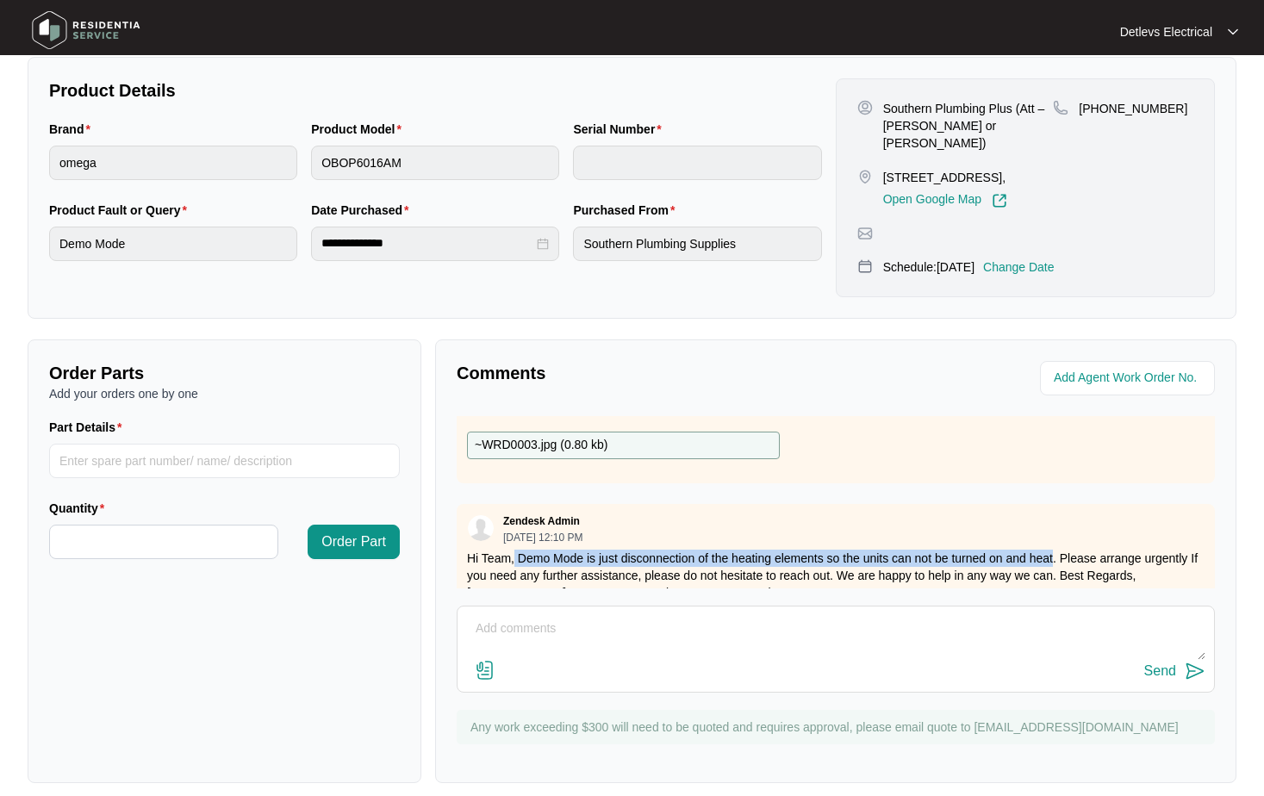
drag, startPoint x: 1054, startPoint y: 505, endPoint x: 515, endPoint y: 510, distance: 538.7
click at [515, 550] on p "Hi Team, Demo Mode is just disconnection of the heating elements so the units c…" at bounding box center [836, 576] width 738 height 52
copy p "Demo Mode is just disconnection of the heating elements so the units can not be…"
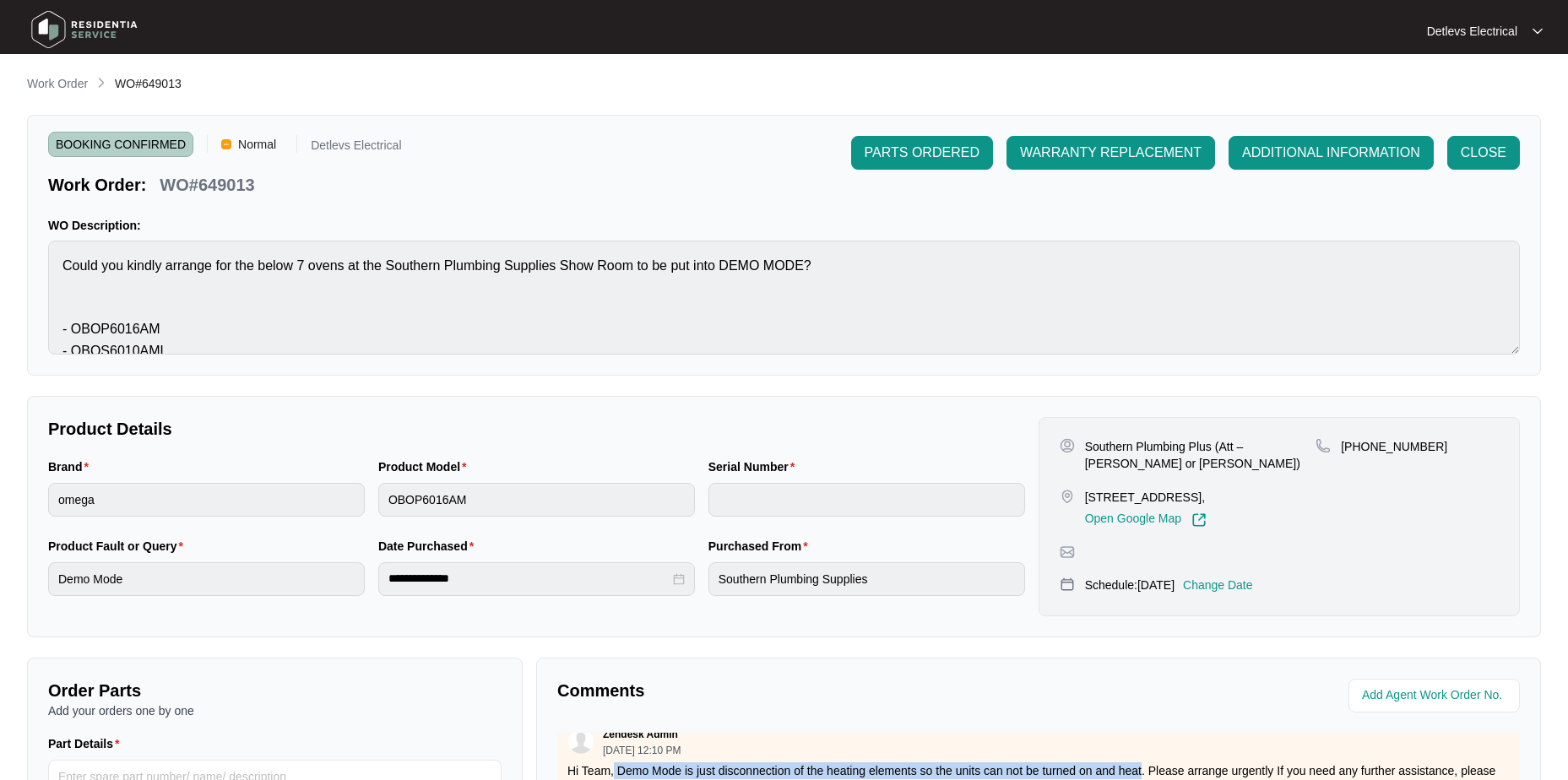
scroll to position [1823, 0]
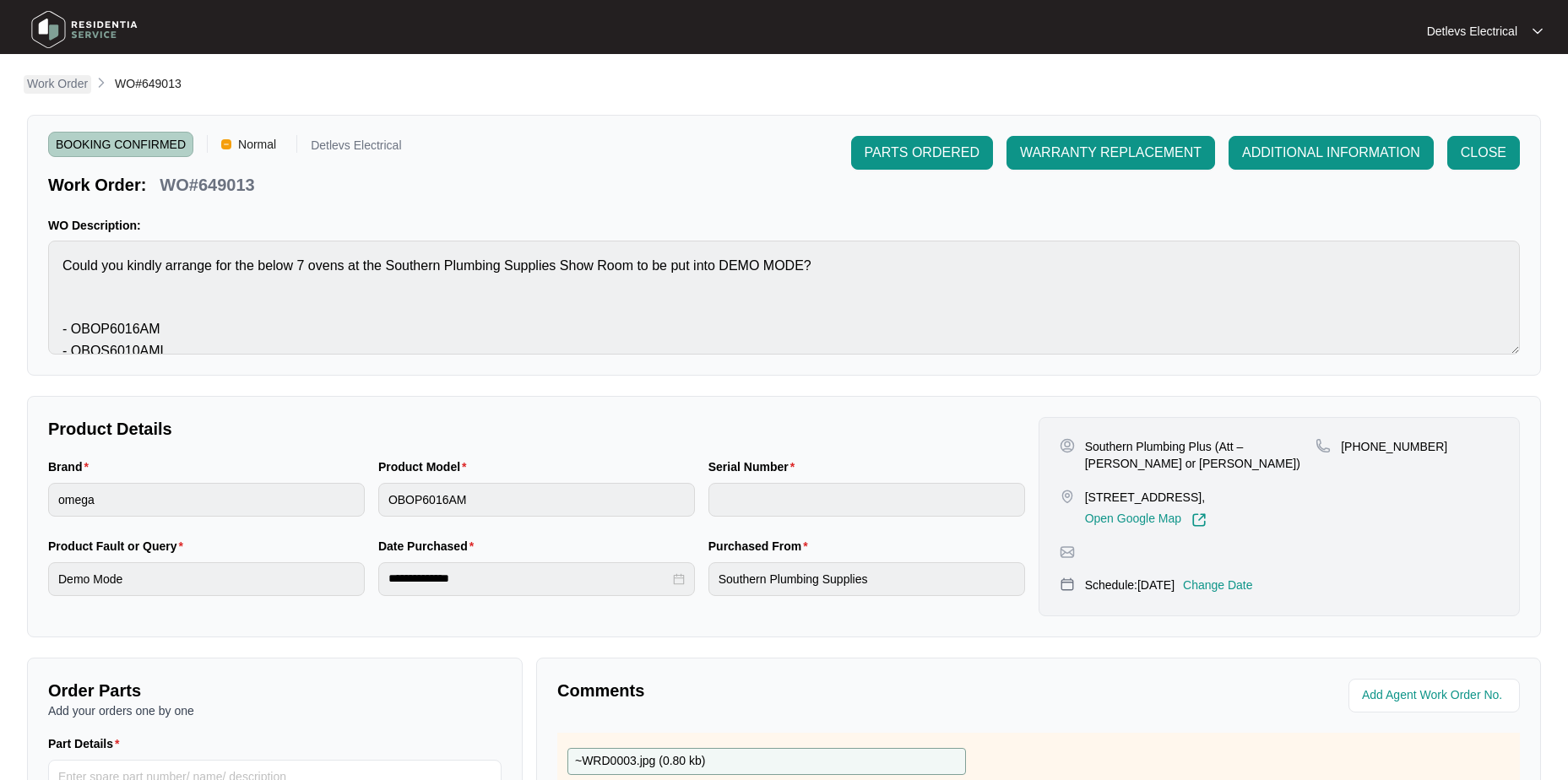
click at [55, 88] on p "Work Order" at bounding box center [58, 83] width 61 height 17
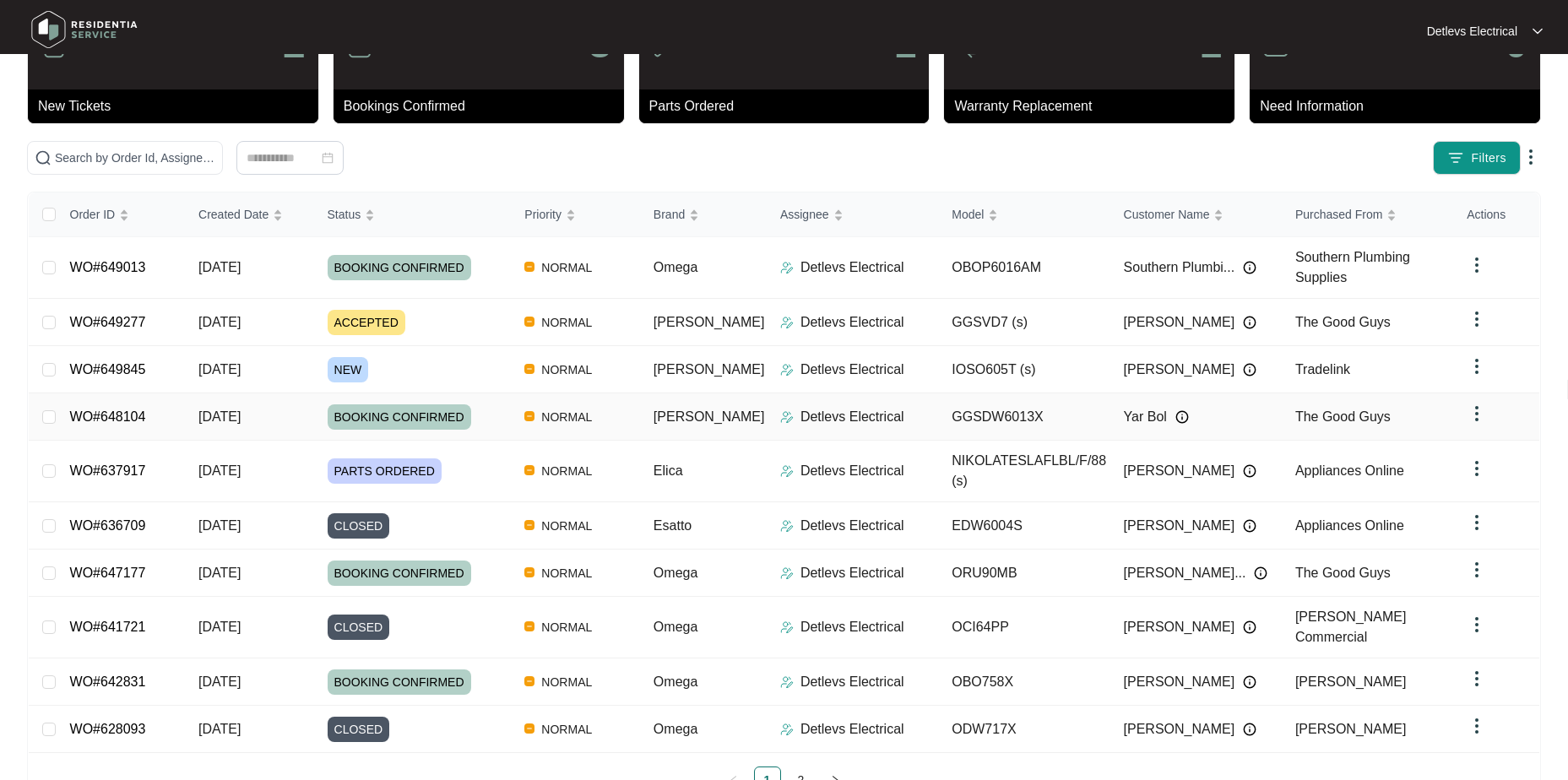
scroll to position [119, 0]
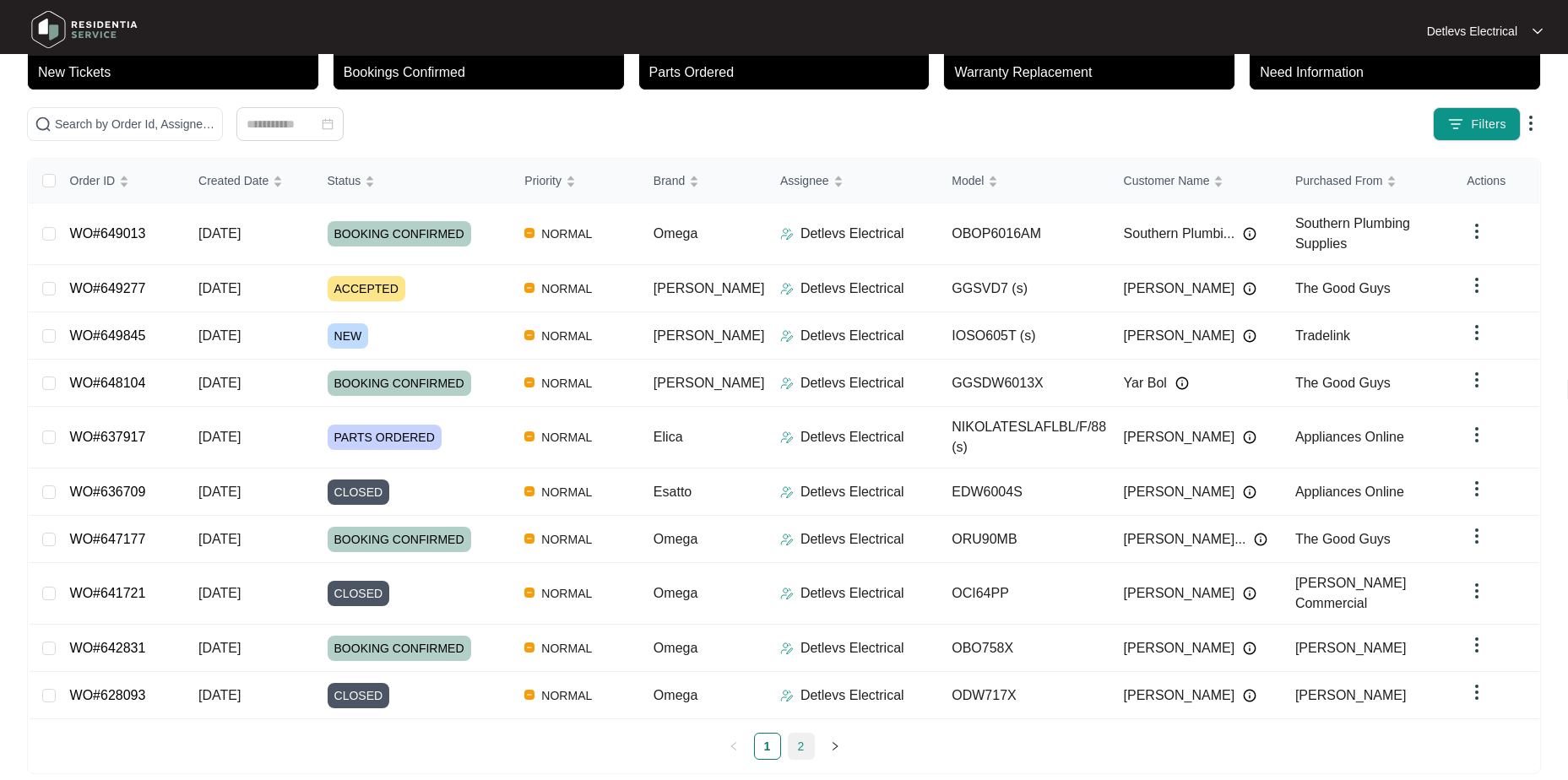
click at [792, 734] on link "2" at bounding box center [802, 747] width 25 height 25
click at [764, 734] on link "1" at bounding box center [767, 747] width 25 height 25
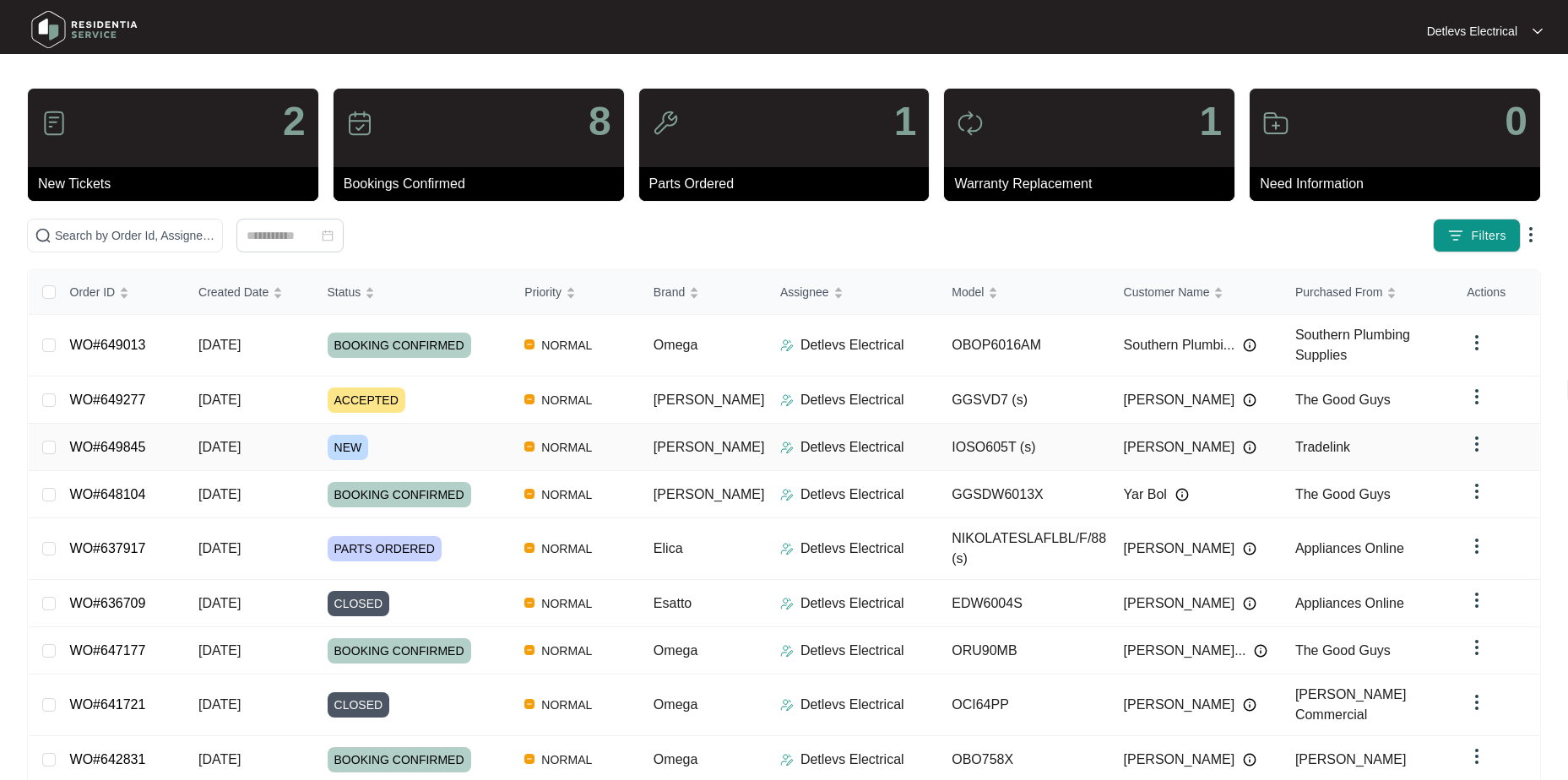
scroll to position [0, 0]
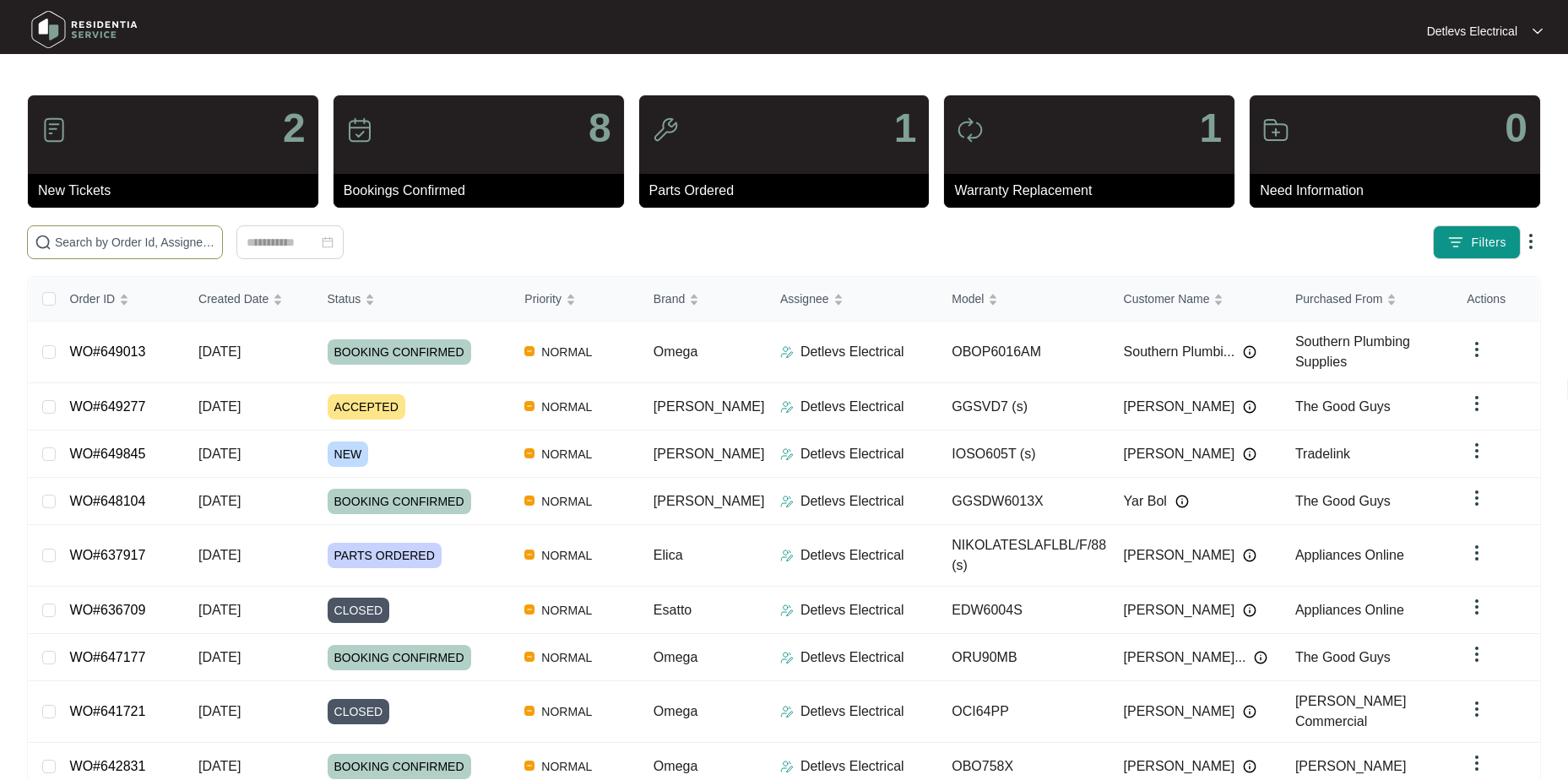
click at [186, 252] on span at bounding box center [125, 242] width 196 height 33
click at [124, 240] on input "text" at bounding box center [135, 242] width 161 height 19
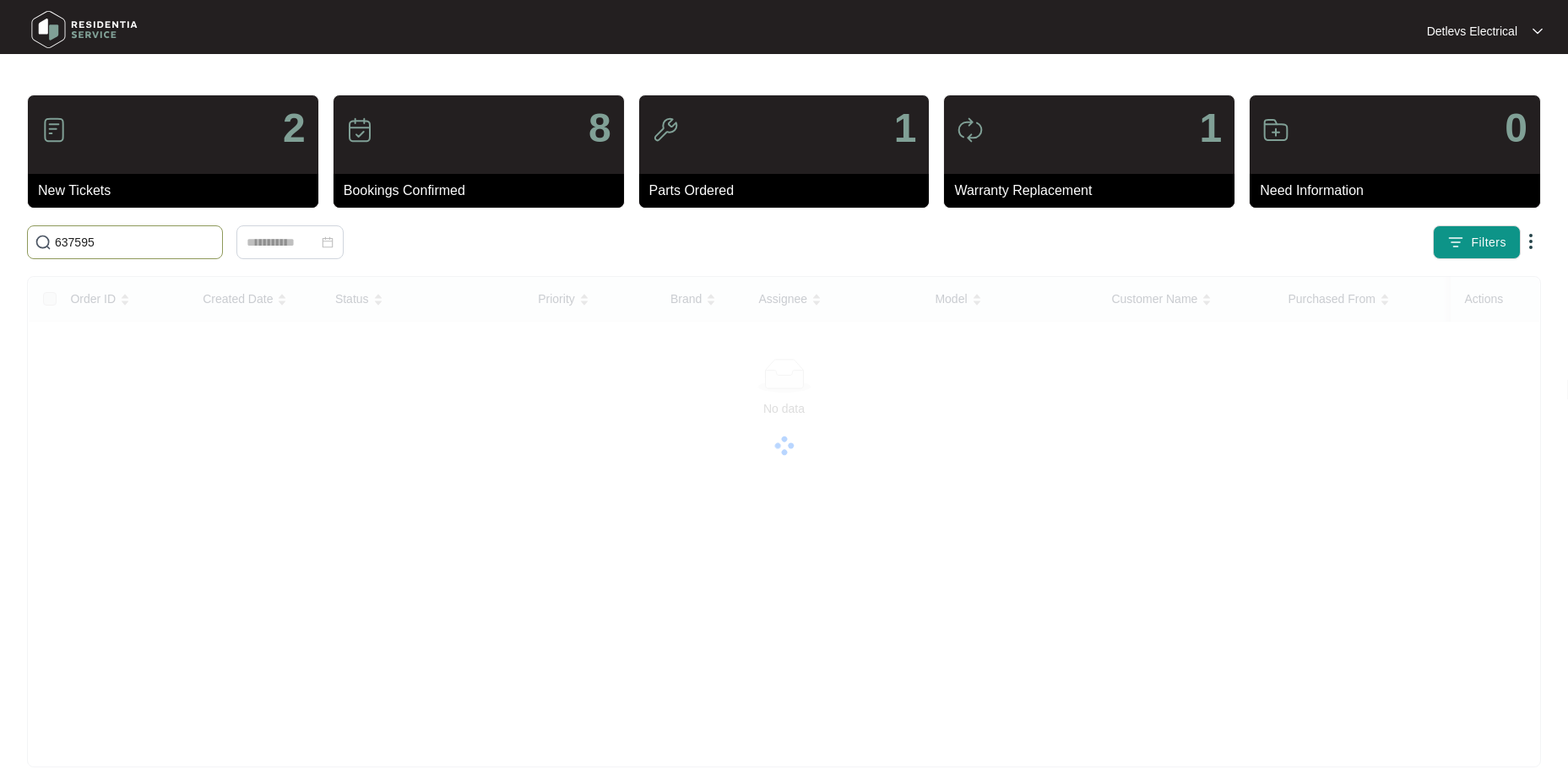
click at [51, 244] on img at bounding box center [42, 242] width 17 height 17
click at [58, 238] on input "637595" at bounding box center [135, 242] width 161 height 19
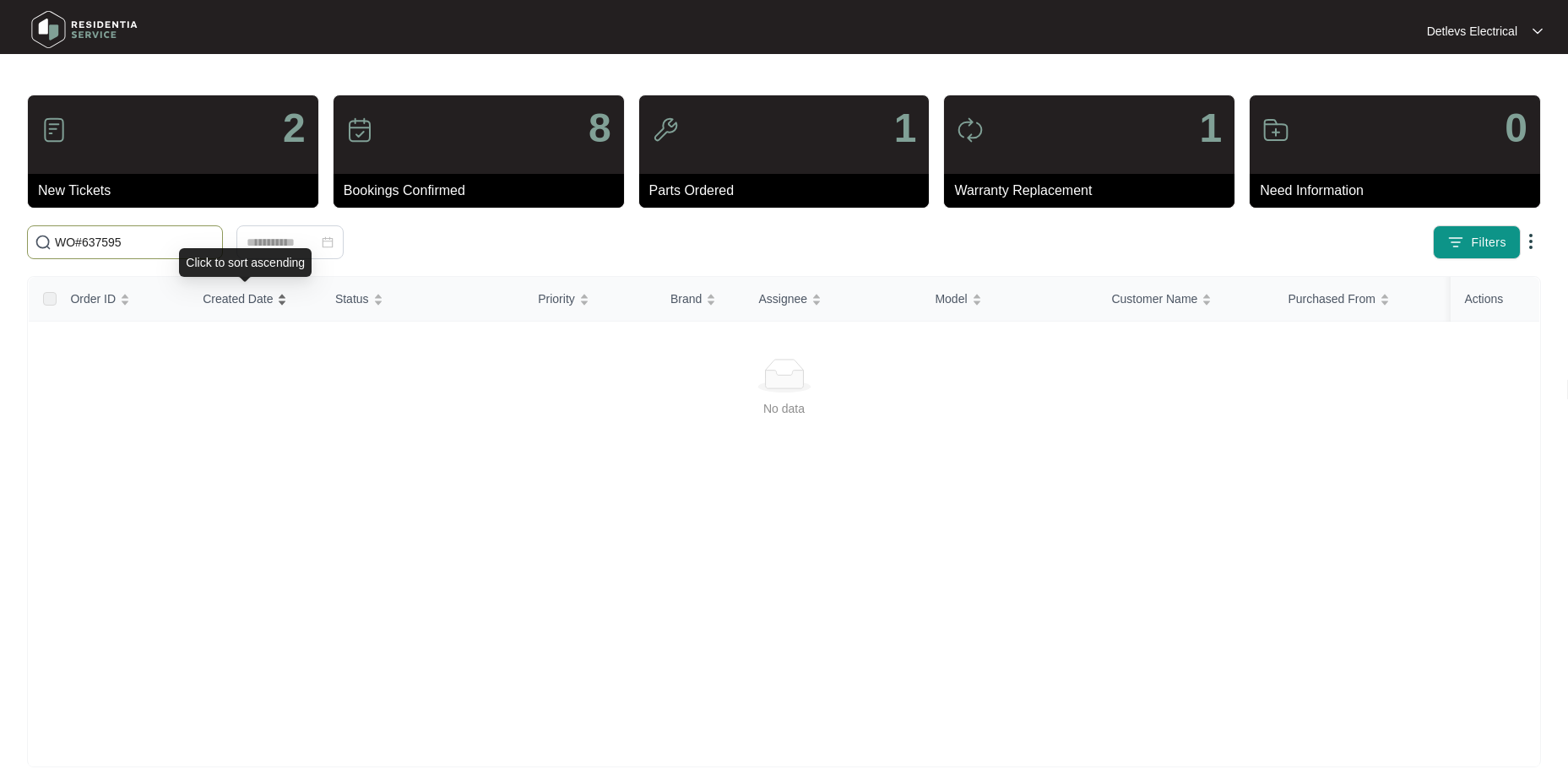
type input "WO#637595"
click at [139, 237] on input "WO#637595" at bounding box center [135, 242] width 161 height 19
drag, startPoint x: 169, startPoint y: 243, endPoint x: -66, endPoint y: 246, distance: 235.0
click at [0, 246] on html "Detlevs Electrical Detlevs El... 2 New Tickets 8 Bookings Confirmed 1 Parts Ord…" at bounding box center [784, 397] width 1568 height 795
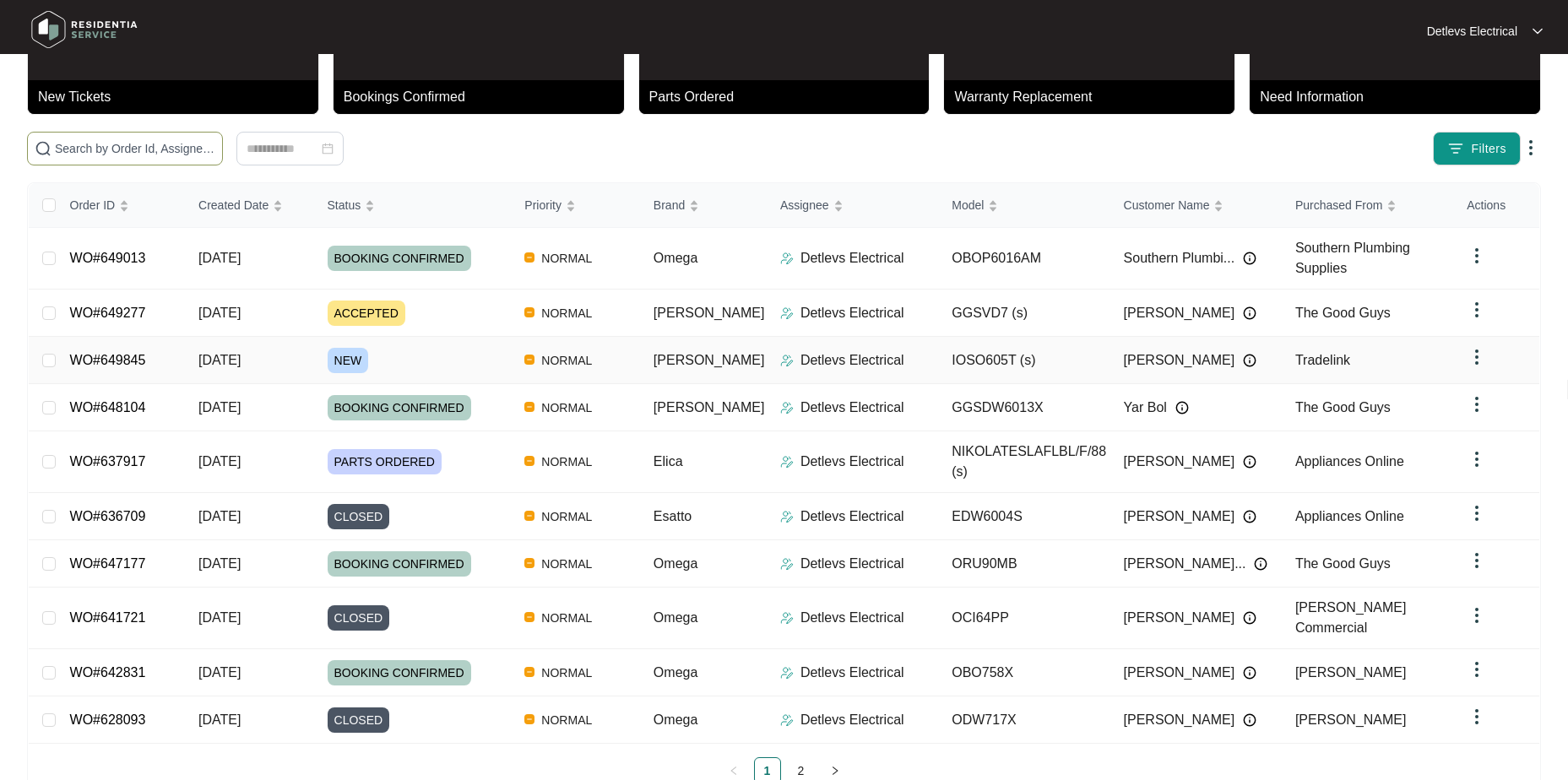
scroll to position [119, 0]
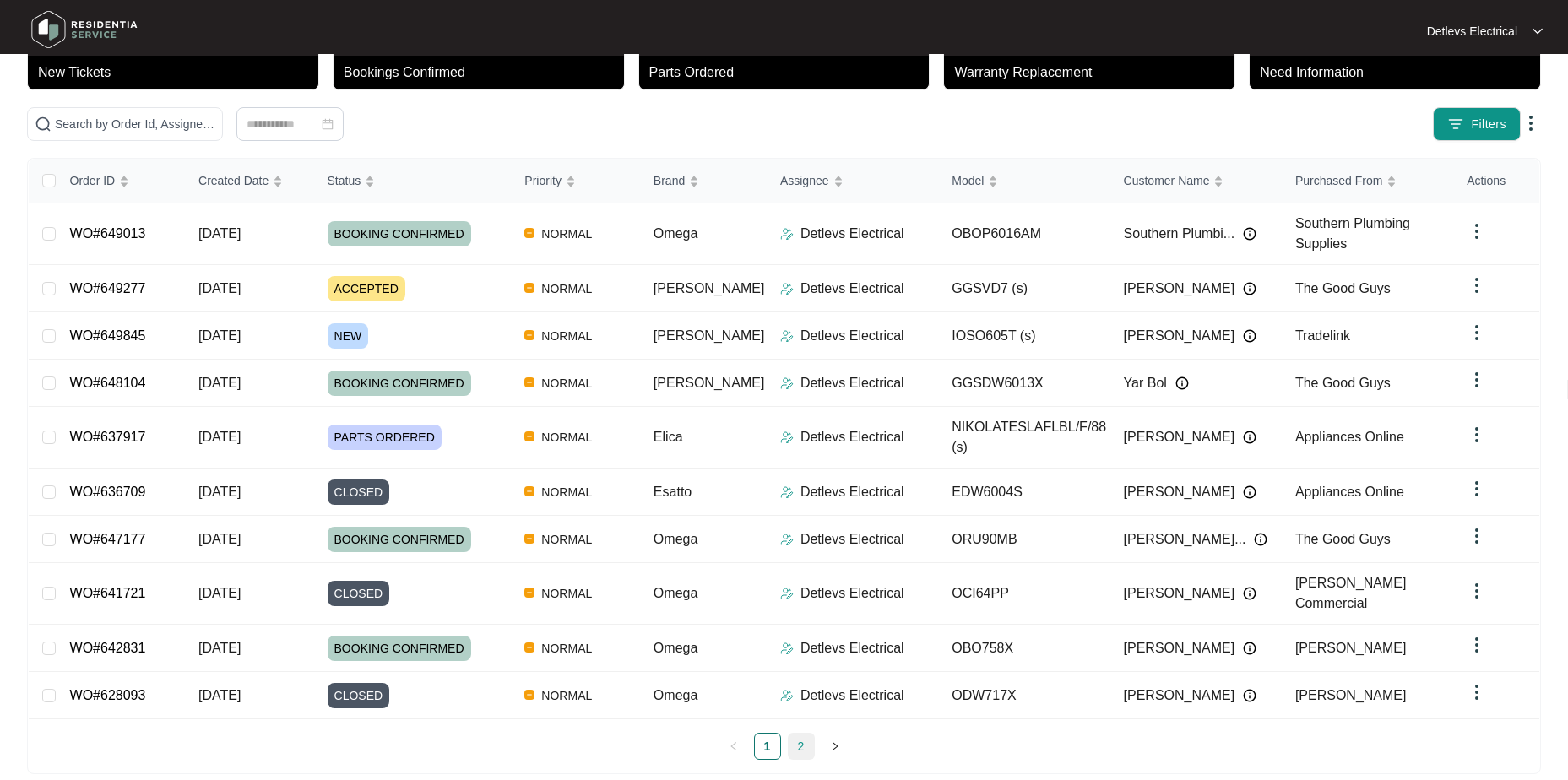
click at [798, 734] on link "2" at bounding box center [802, 747] width 25 height 25
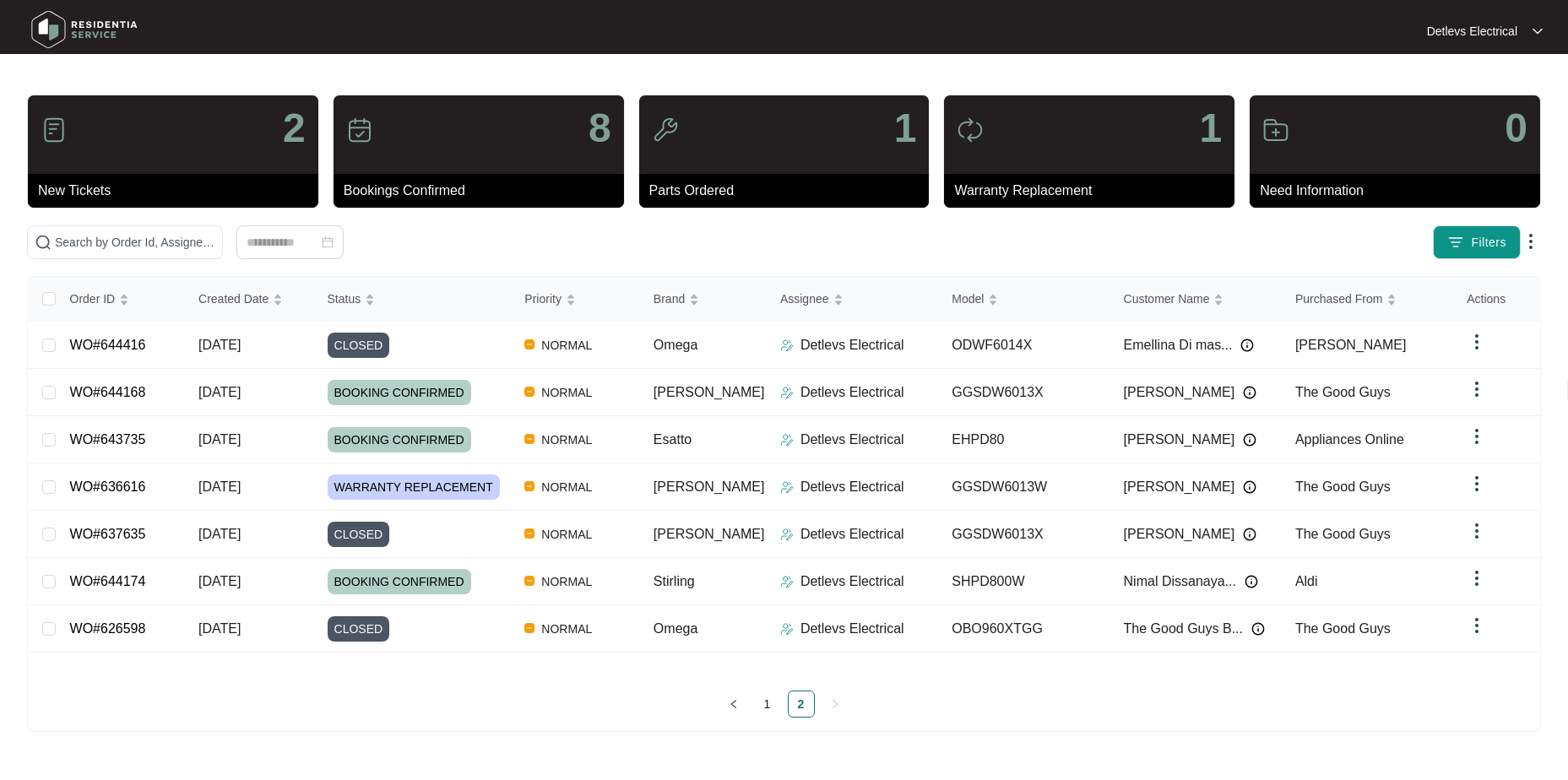
scroll to position [0, 0]
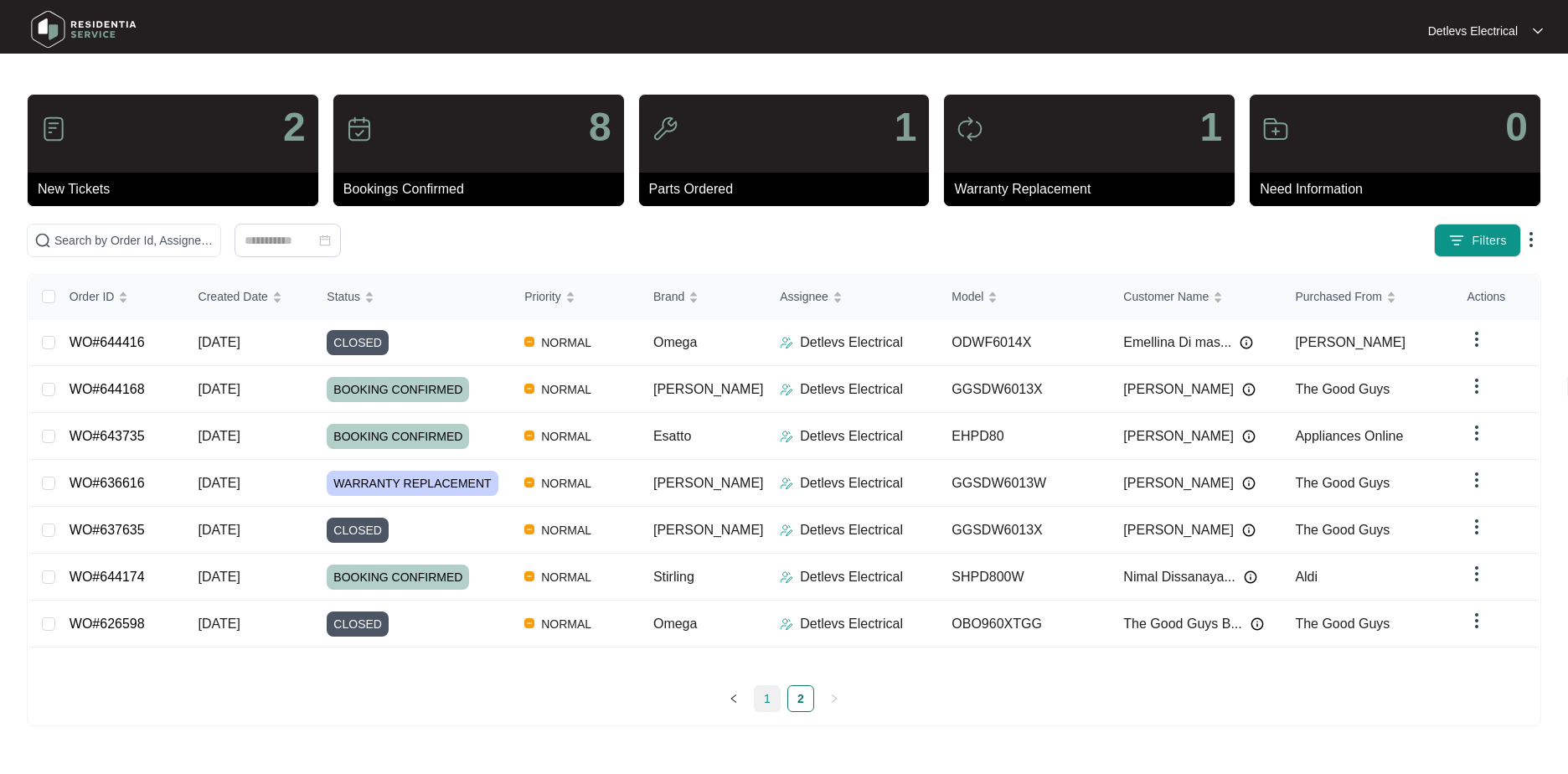
click at [765, 698] on link "1" at bounding box center [767, 699] width 25 height 25
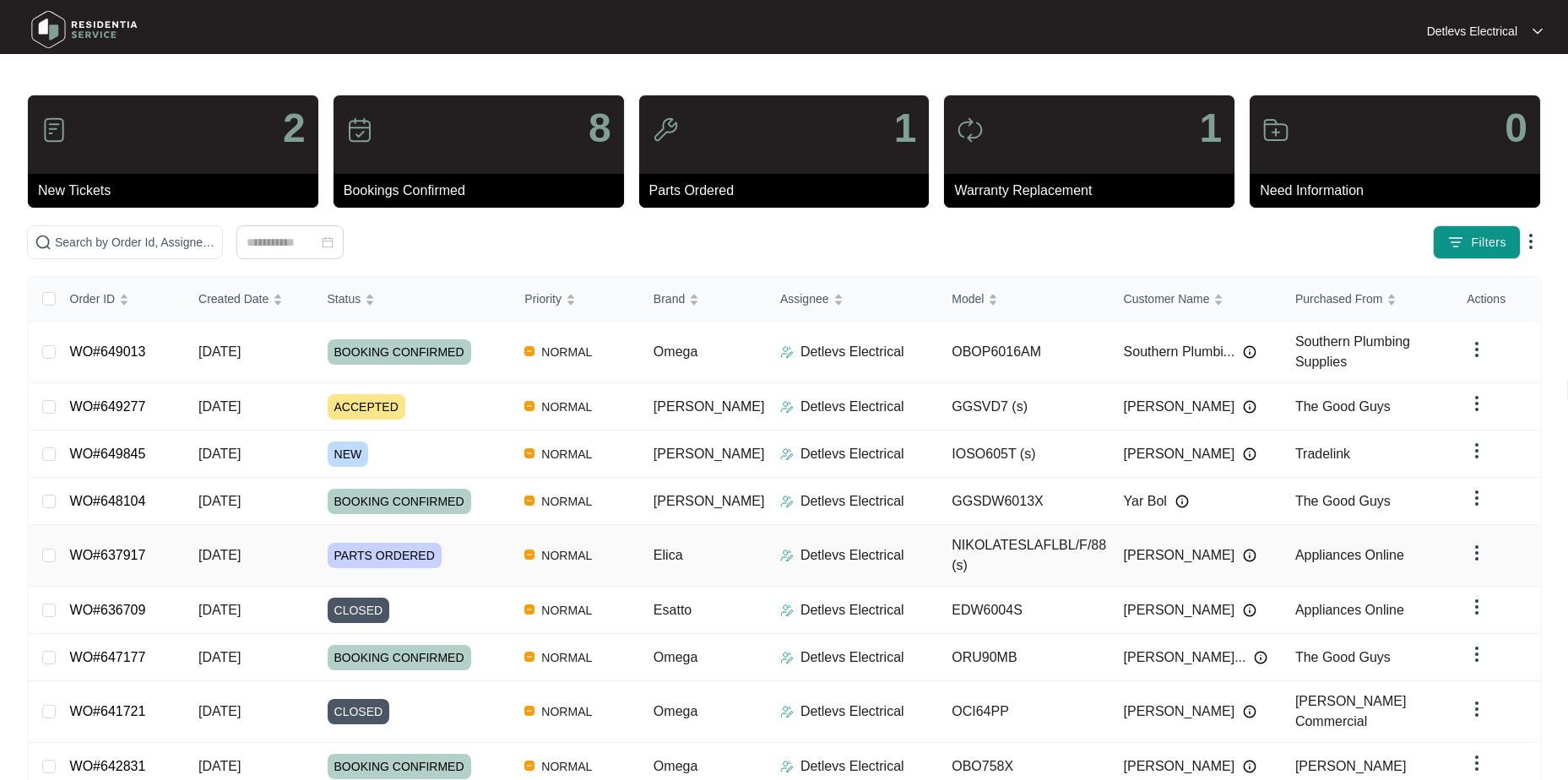
click at [171, 542] on td "WO#637917" at bounding box center [122, 556] width 129 height 62
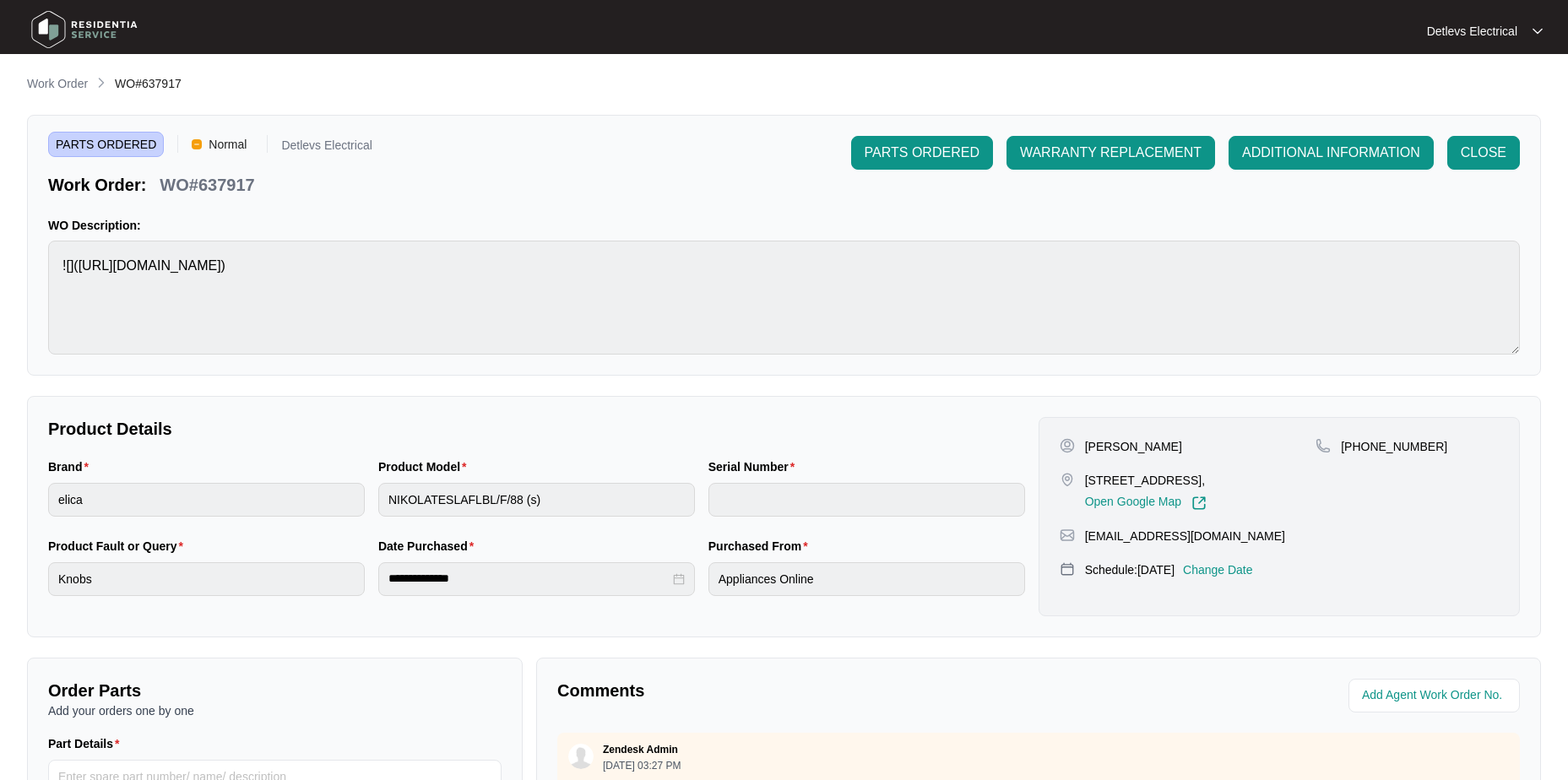
click at [72, 83] on p "Work Order" at bounding box center [58, 83] width 61 height 17
